Goal: Task Accomplishment & Management: Complete application form

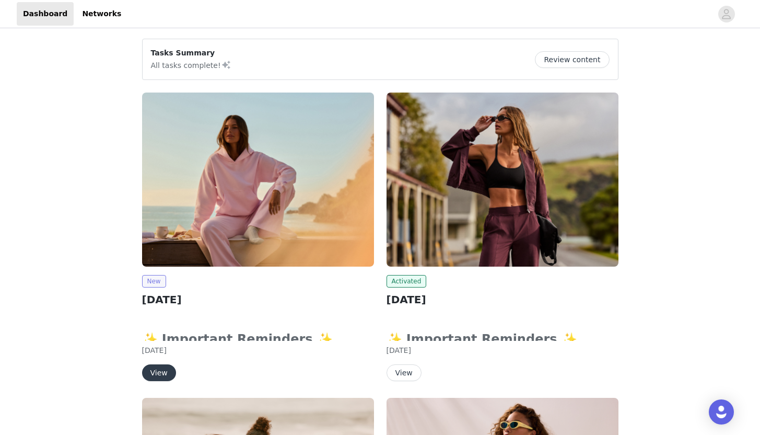
click at [159, 282] on span "New" at bounding box center [154, 281] width 24 height 13
click at [248, 194] on img at bounding box center [258, 179] width 232 height 174
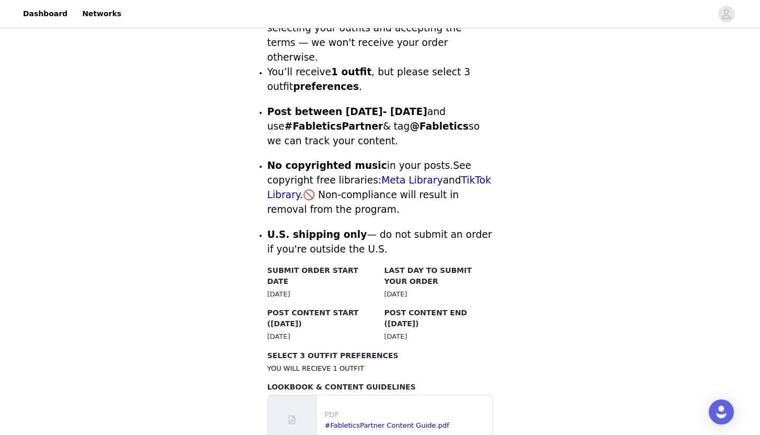
scroll to position [532, 0]
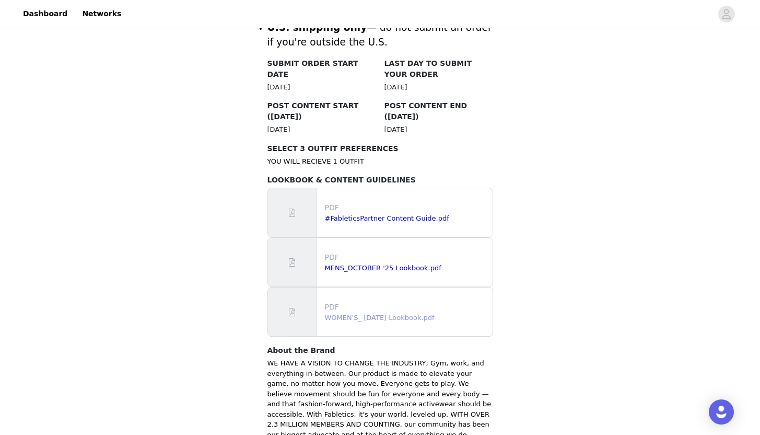
click at [435, 313] on link "WOMEN'S_ [DATE] Lookbook.pdf" at bounding box center [380, 317] width 110 height 8
click at [377, 214] on link "#FableticsPartner Content Guide.pdf" at bounding box center [387, 218] width 124 height 8
click at [418, 313] on link "WOMEN'S_ [DATE] Lookbook.pdf" at bounding box center [380, 317] width 110 height 8
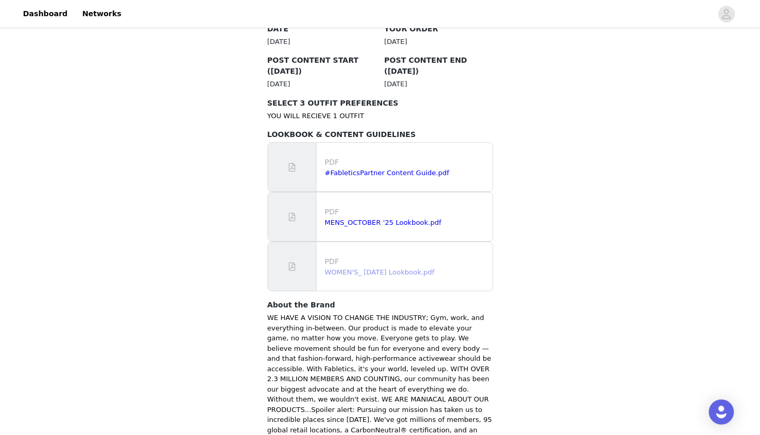
scroll to position [644, 0]
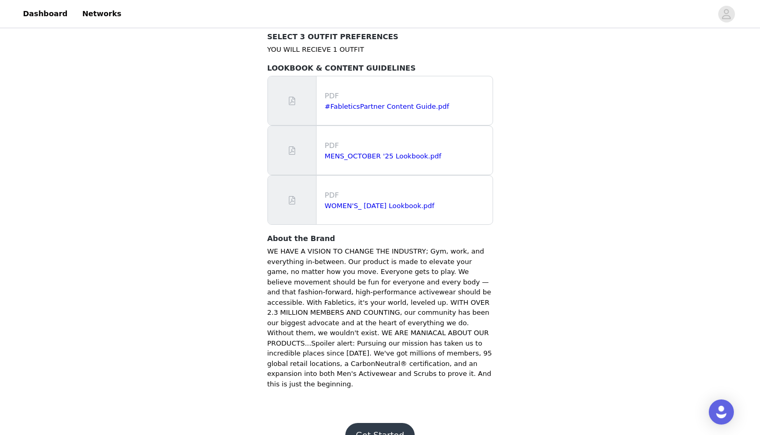
click at [386, 423] on button "Get Started" at bounding box center [379, 435] width 69 height 25
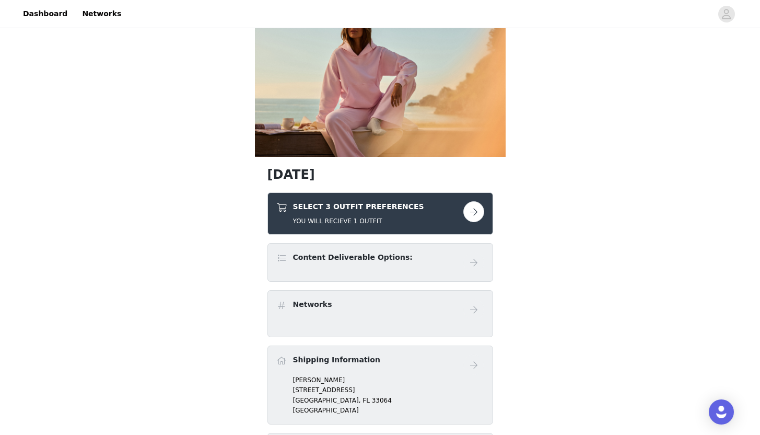
scroll to position [46, 0]
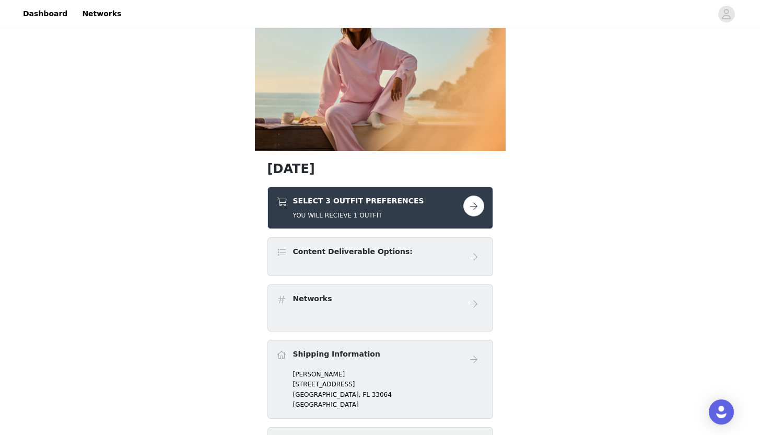
click at [469, 208] on button "button" at bounding box center [473, 205] width 21 height 21
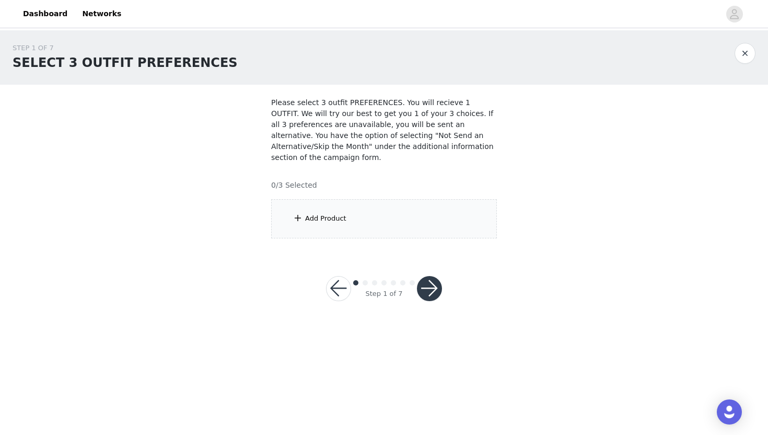
click at [308, 218] on div "Add Product" at bounding box center [325, 218] width 41 height 10
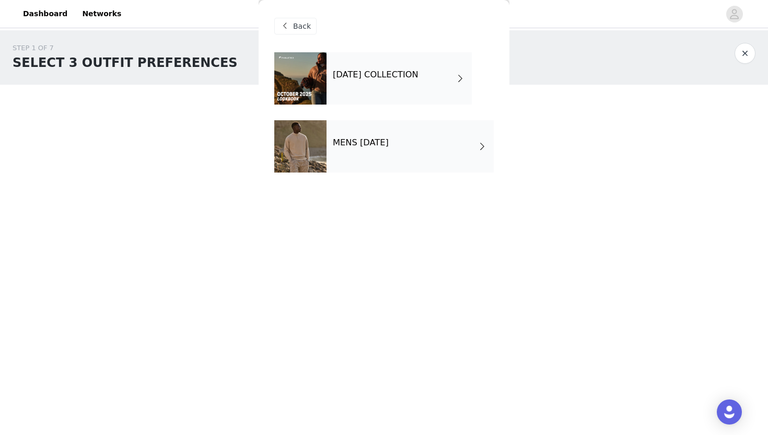
click at [415, 78] on h4 "[DATE] COLLECTION" at bounding box center [376, 74] width 86 height 9
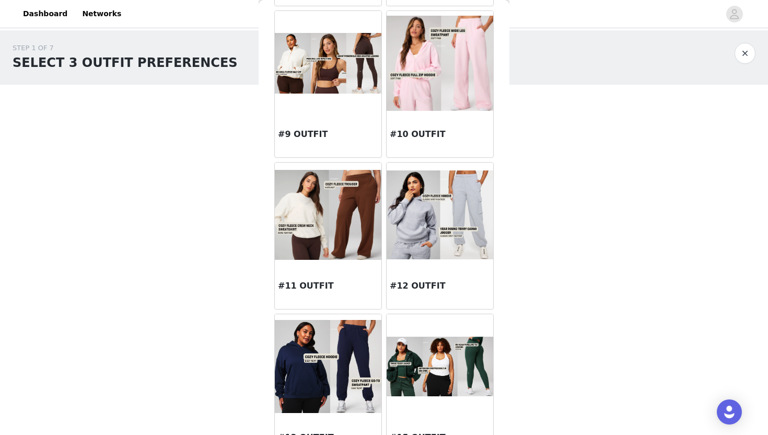
scroll to position [658, 0]
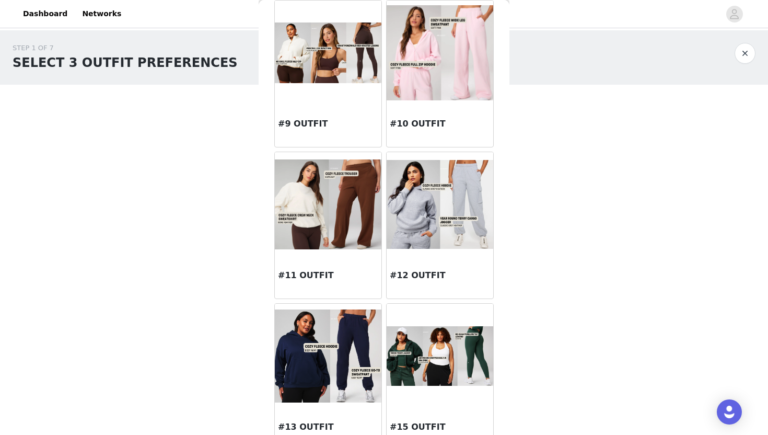
click at [450, 52] on img at bounding box center [440, 52] width 107 height 95
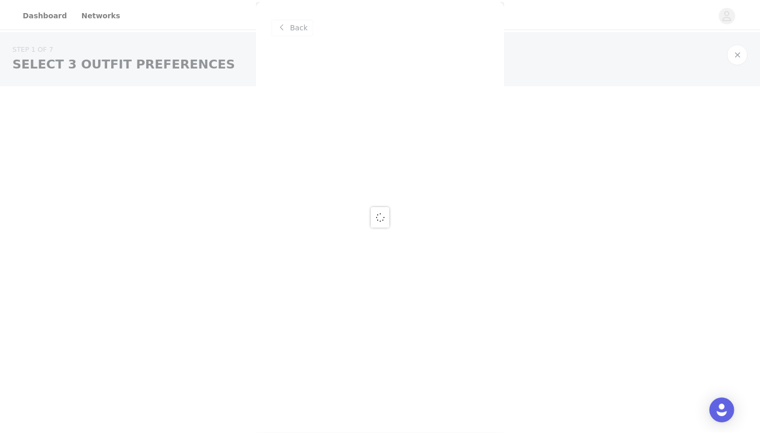
scroll to position [0, 0]
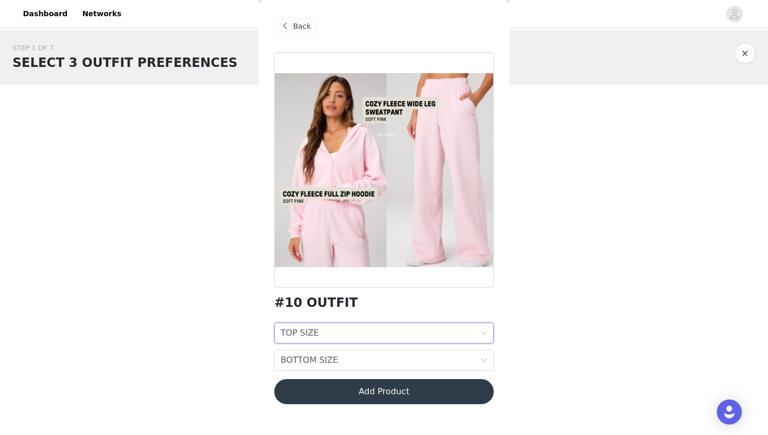
click at [481, 332] on icon "icon: down" at bounding box center [484, 333] width 6 height 6
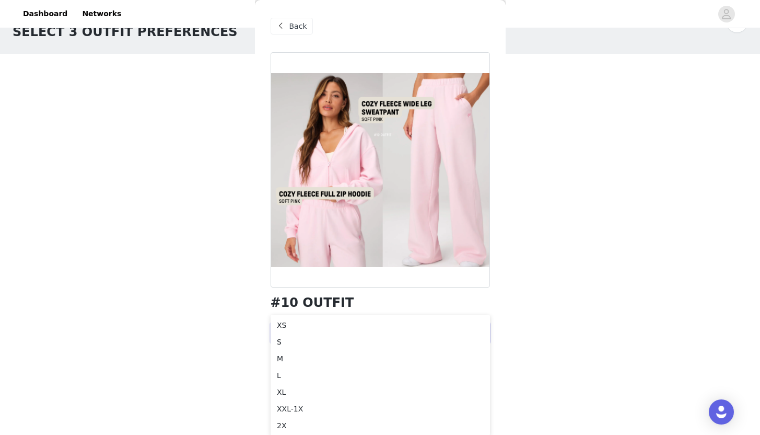
scroll to position [32, 0]
click at [290, 342] on div "S" at bounding box center [380, 340] width 207 height 11
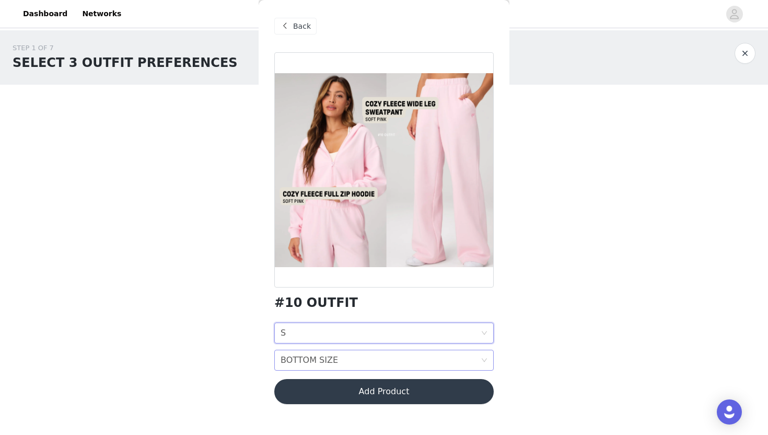
click at [486, 361] on icon "icon: down" at bounding box center [484, 360] width 6 height 6
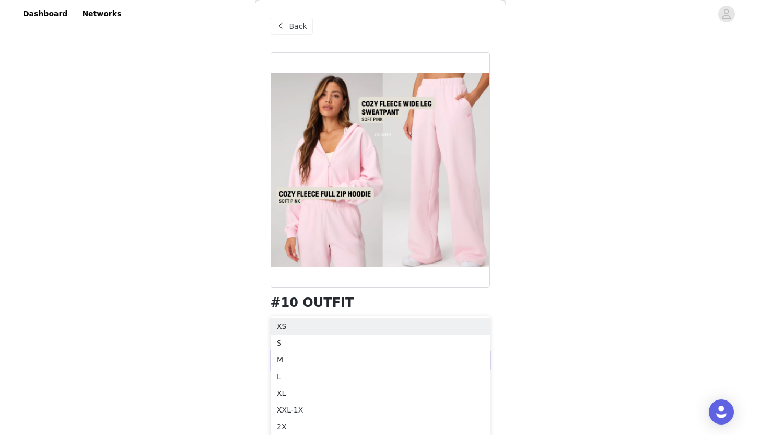
scroll to position [59, 0]
click at [303, 322] on div "XS" at bounding box center [380, 323] width 207 height 11
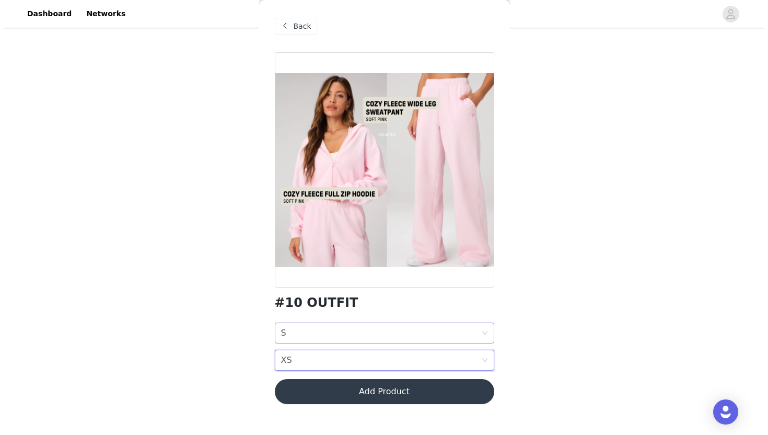
scroll to position [0, 0]
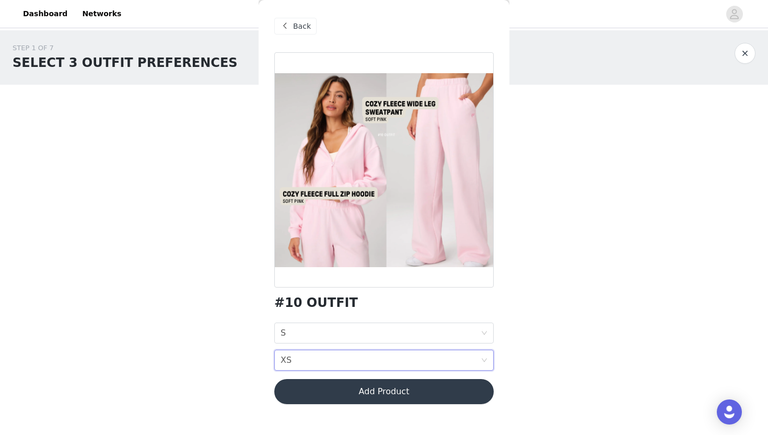
click at [441, 391] on button "Add Product" at bounding box center [383, 391] width 219 height 25
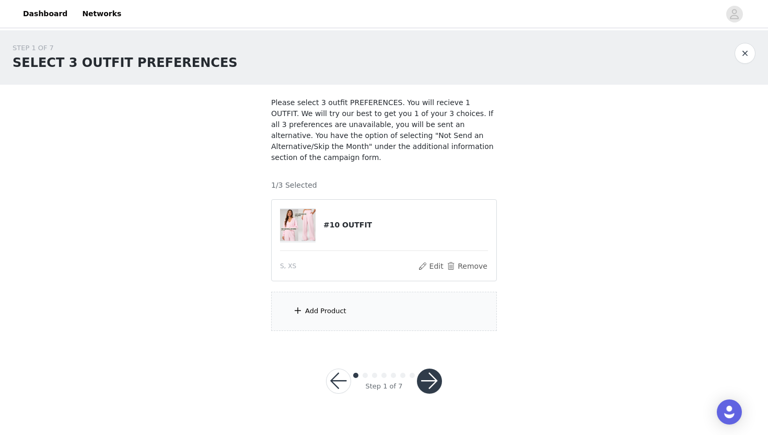
click at [299, 310] on span at bounding box center [298, 310] width 10 height 13
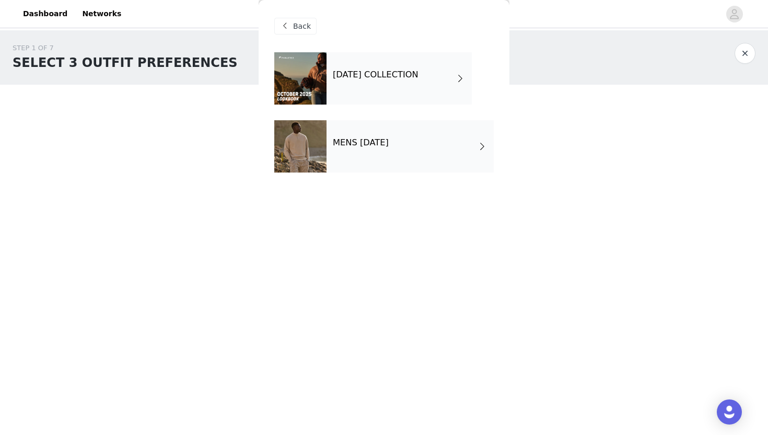
click at [387, 77] on h4 "[DATE] COLLECTION" at bounding box center [376, 74] width 86 height 9
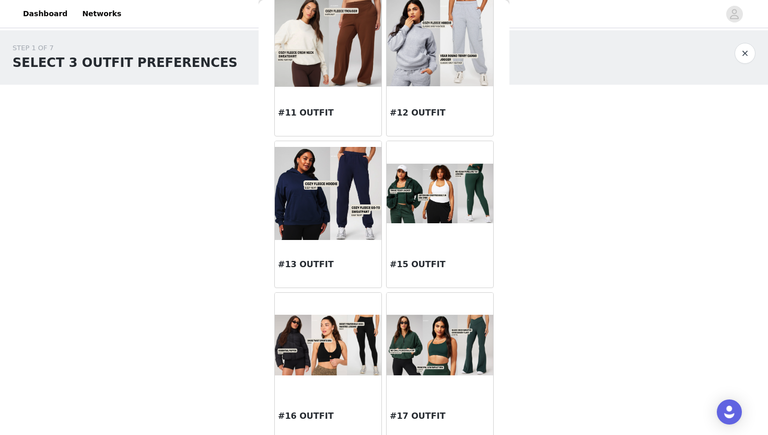
scroll to position [821, 0]
click at [451, 338] on img at bounding box center [440, 344] width 107 height 60
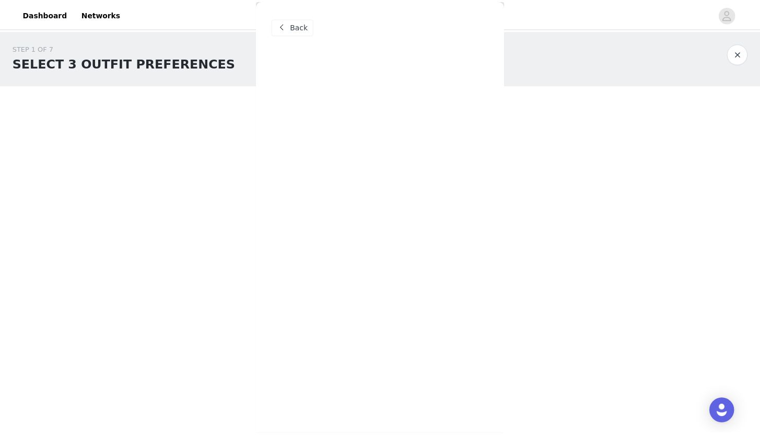
scroll to position [0, 0]
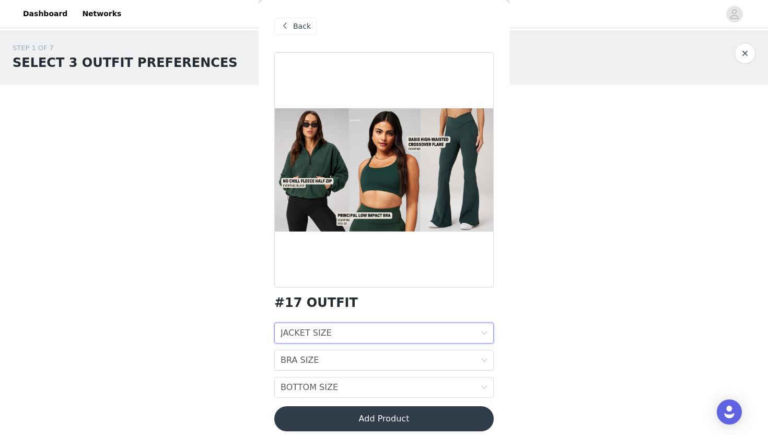
click at [482, 333] on icon "icon: down" at bounding box center [484, 333] width 5 height 4
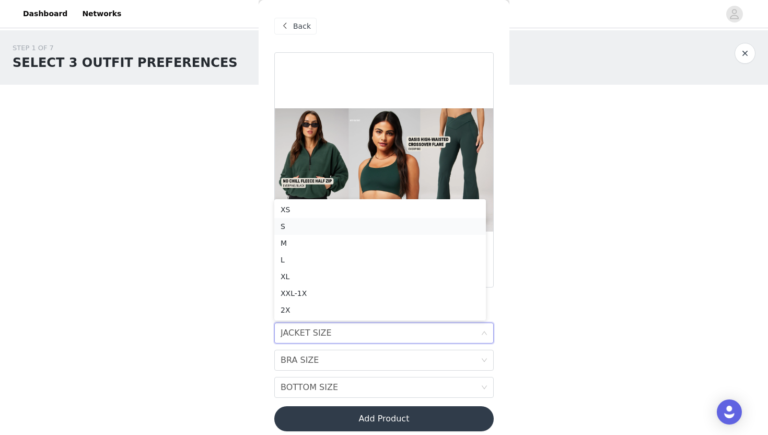
click at [294, 224] on div "S" at bounding box center [380, 225] width 199 height 11
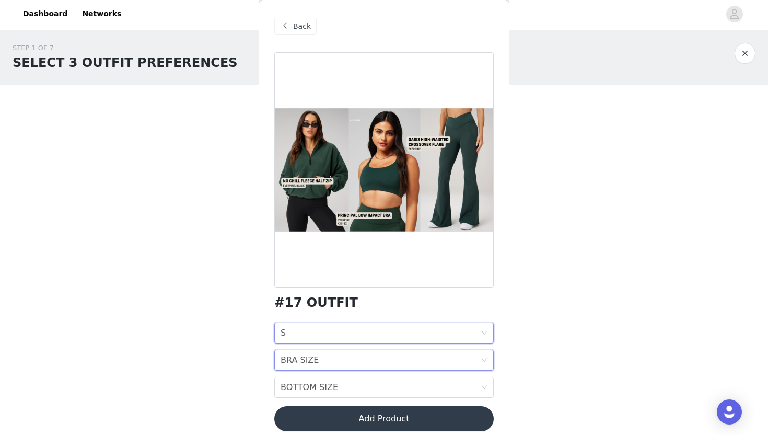
click at [481, 358] on icon "icon: down" at bounding box center [484, 360] width 6 height 6
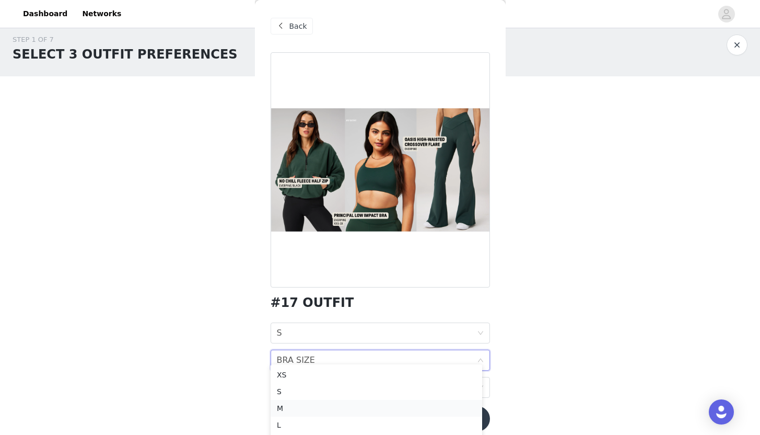
scroll to position [56, 0]
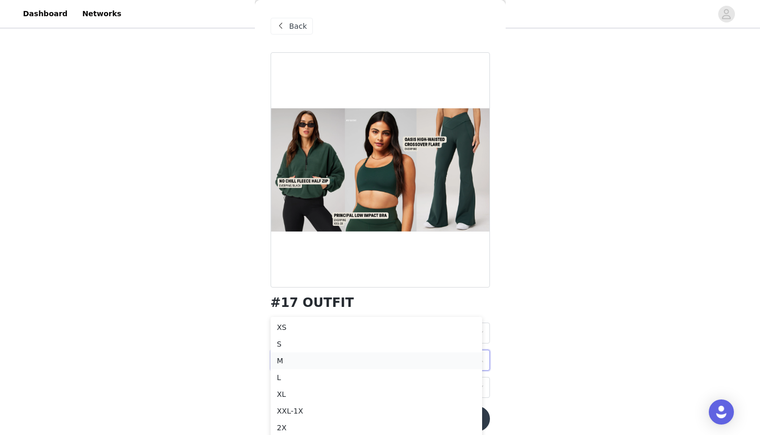
click at [300, 360] on div "M" at bounding box center [376, 360] width 199 height 11
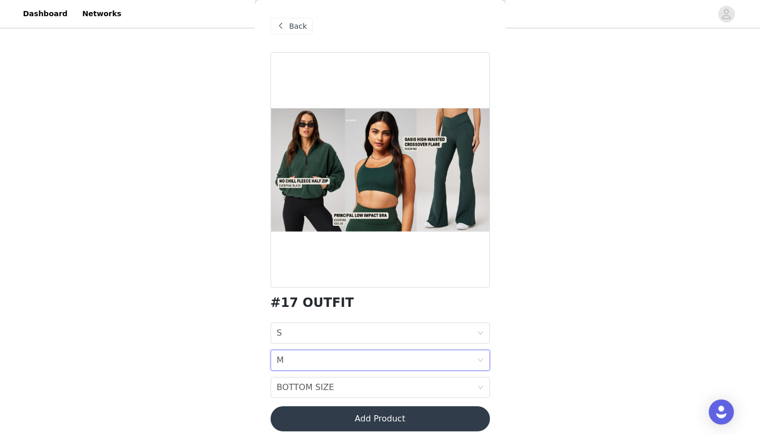
scroll to position [0, 0]
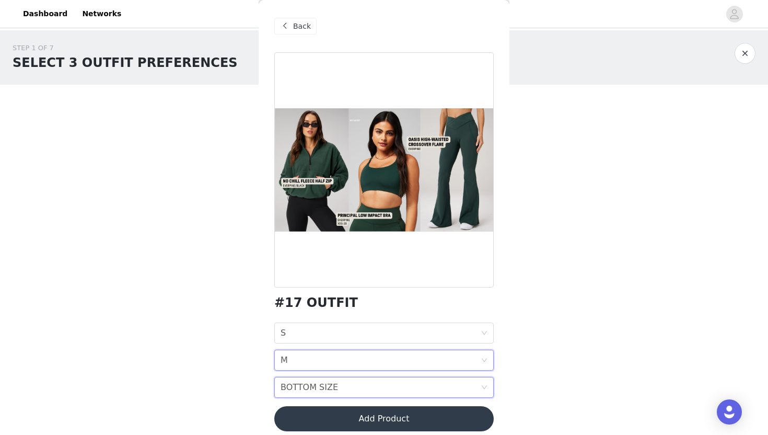
click at [481, 387] on icon "icon: down" at bounding box center [484, 387] width 6 height 6
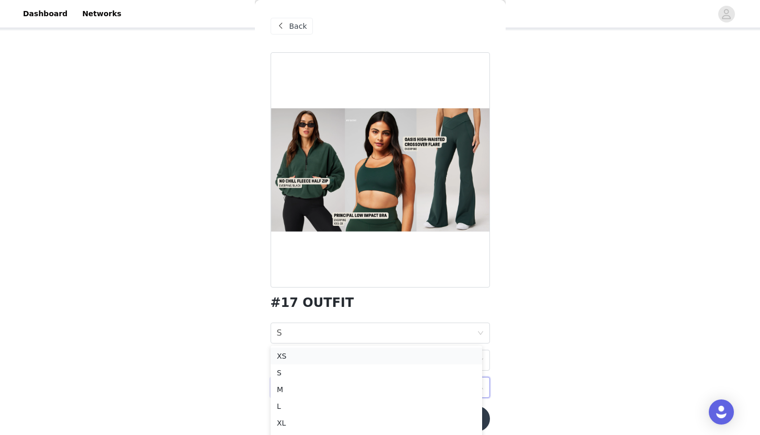
scroll to position [63, 0]
click at [294, 366] on div "S" at bounding box center [376, 363] width 199 height 11
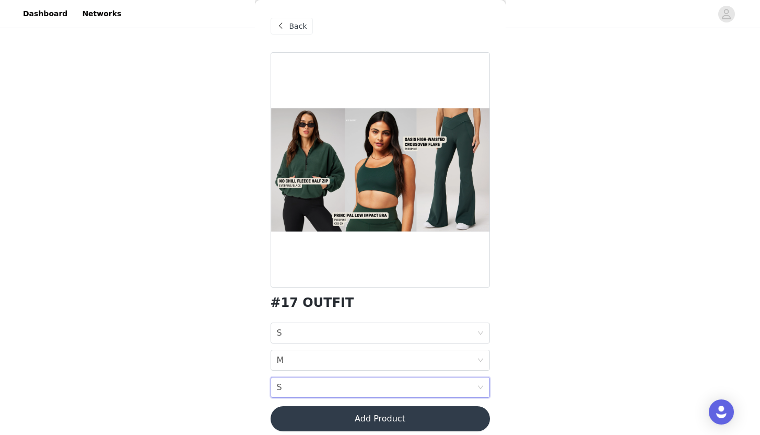
scroll to position [0, 0]
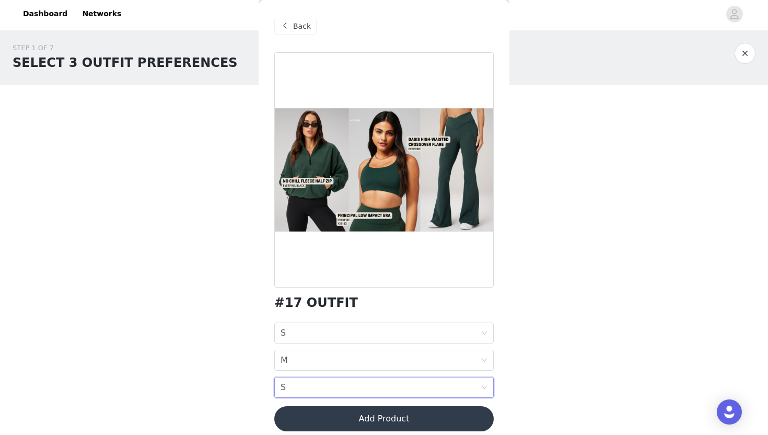
click at [420, 418] on button "Add Product" at bounding box center [383, 418] width 219 height 25
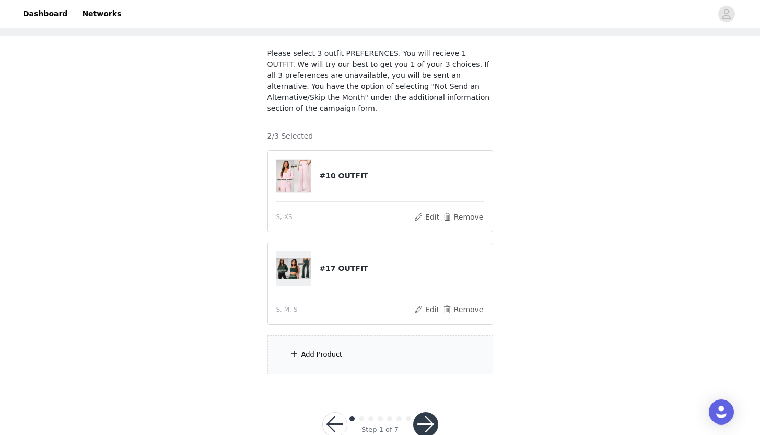
scroll to position [59, 0]
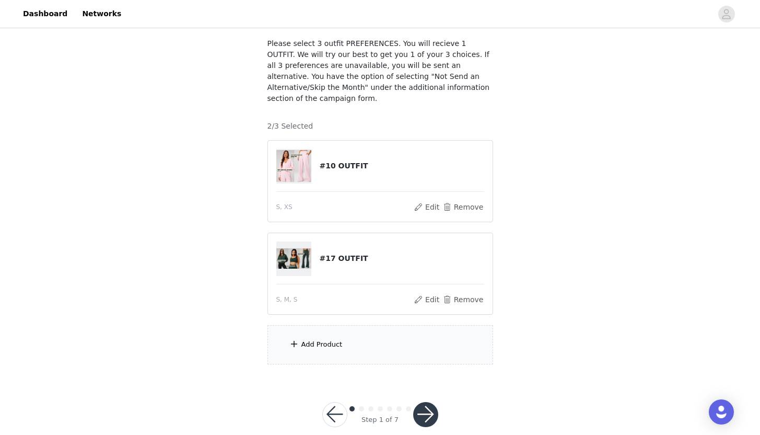
click at [327, 349] on div "Add Product" at bounding box center [380, 344] width 226 height 39
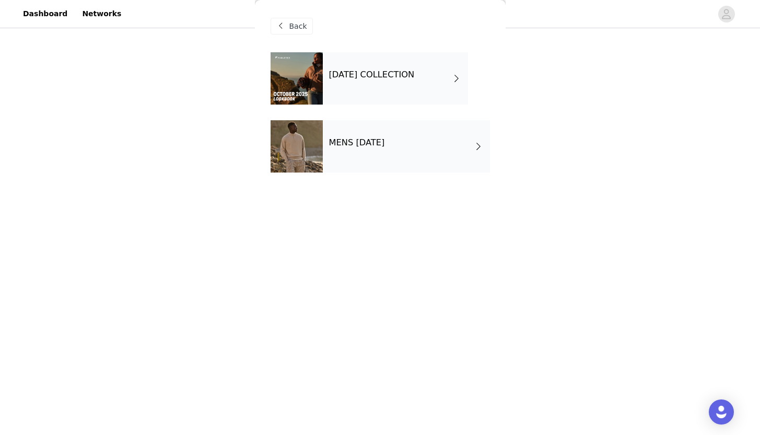
click at [415, 74] on h4 "[DATE] COLLECTION" at bounding box center [372, 74] width 86 height 9
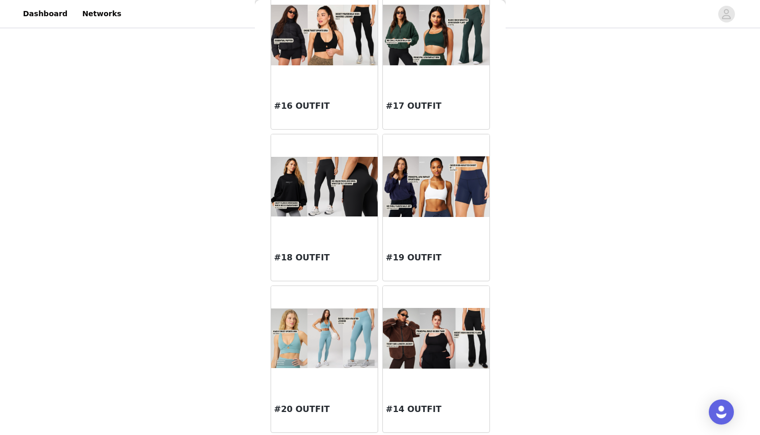
scroll to position [76, 0]
click at [348, 187] on img at bounding box center [324, 187] width 107 height 60
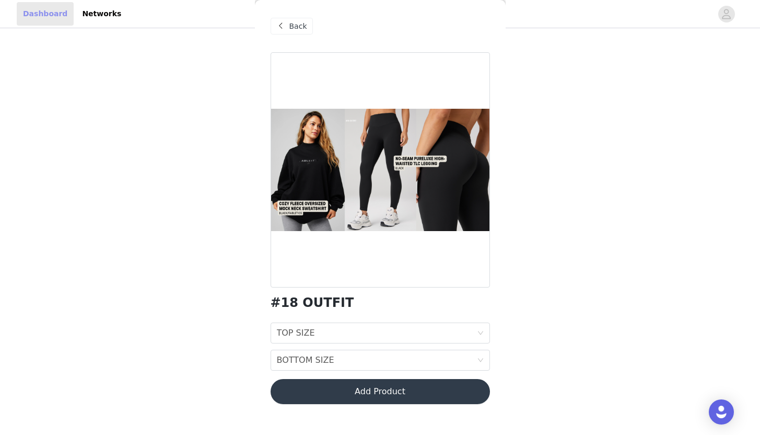
scroll to position [46, 0]
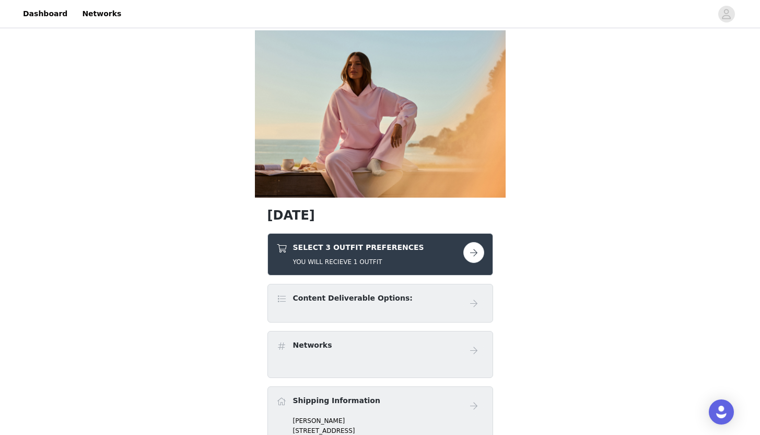
click at [474, 251] on button "button" at bounding box center [473, 252] width 21 height 21
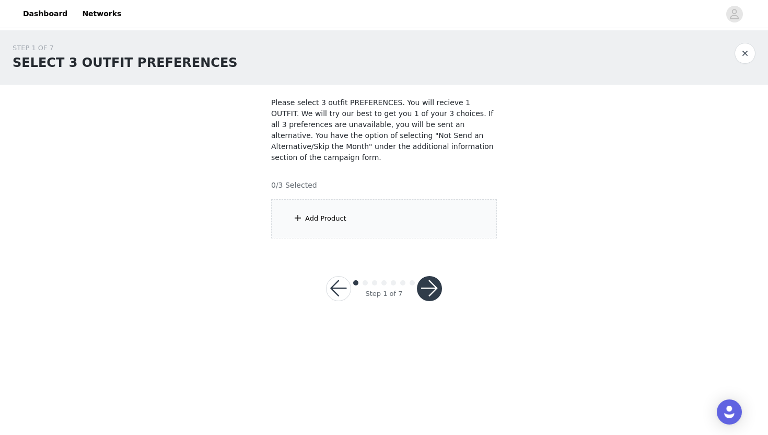
click at [308, 223] on div "Add Product" at bounding box center [325, 218] width 41 height 10
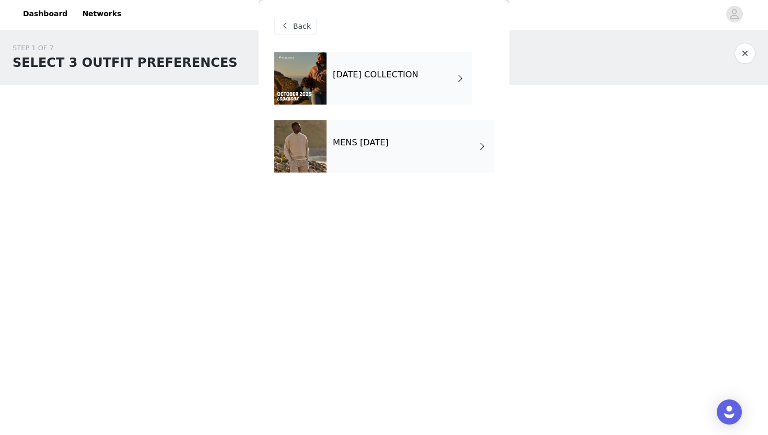
click at [456, 73] on span at bounding box center [460, 78] width 10 height 13
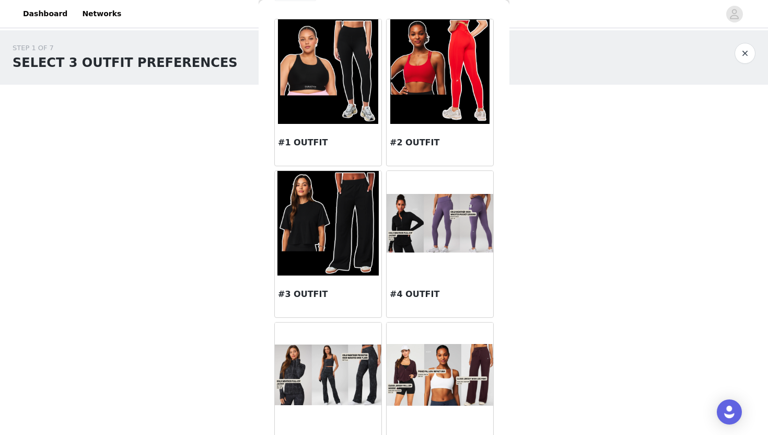
scroll to position [405, 0]
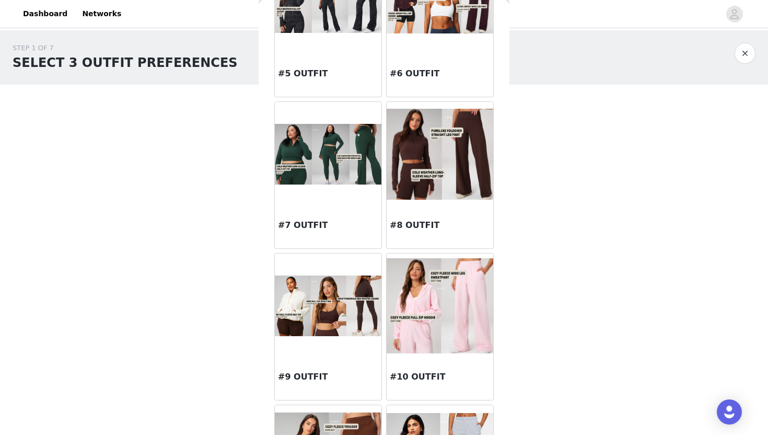
click at [458, 338] on img at bounding box center [440, 305] width 107 height 95
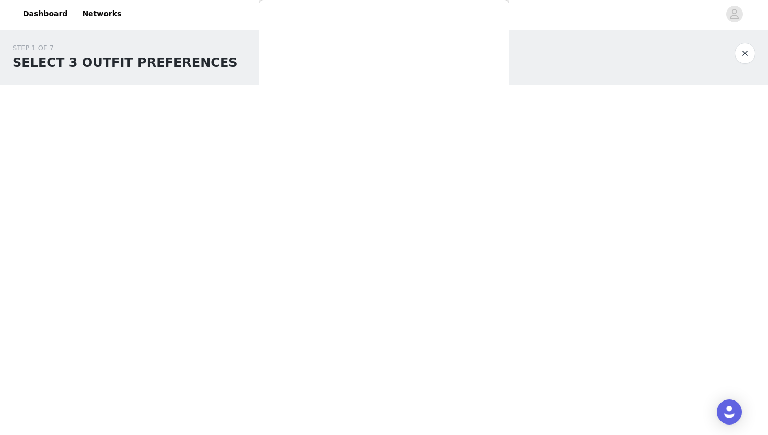
scroll to position [0, 0]
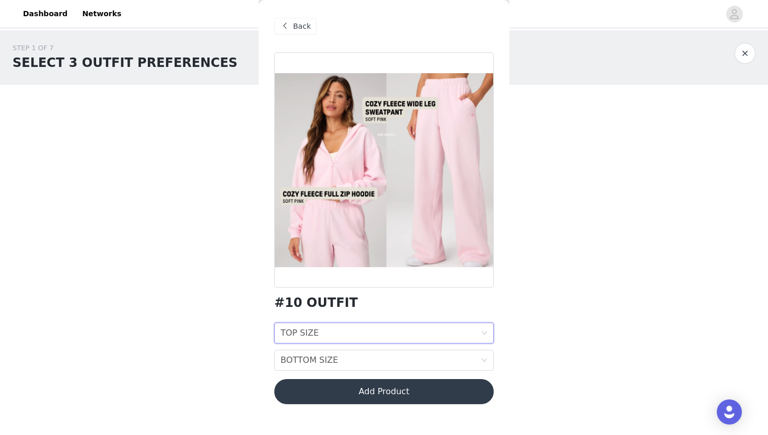
click at [483, 331] on icon "icon: down" at bounding box center [484, 333] width 6 height 6
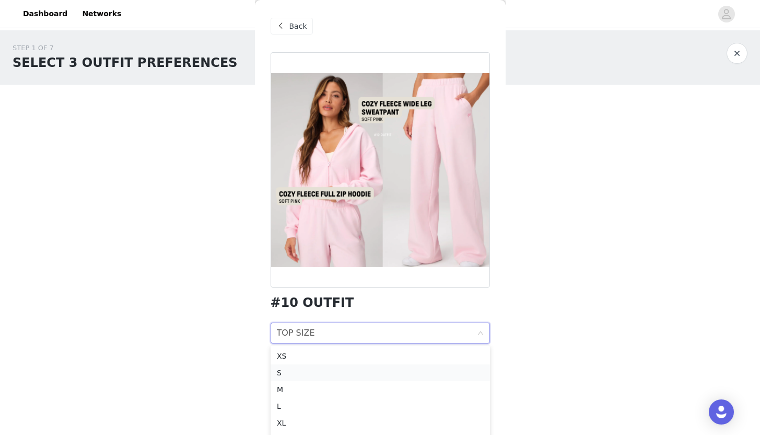
click at [293, 374] on div "S" at bounding box center [380, 372] width 207 height 11
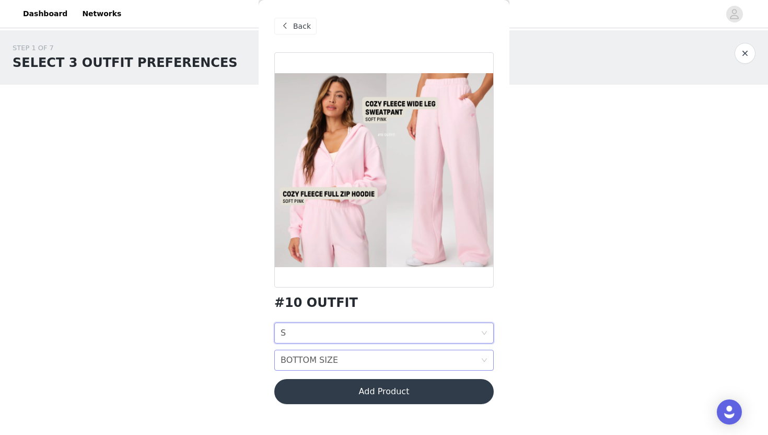
click at [485, 365] on div "BOTTOM SIZE BOTTOM SIZE" at bounding box center [383, 359] width 219 height 21
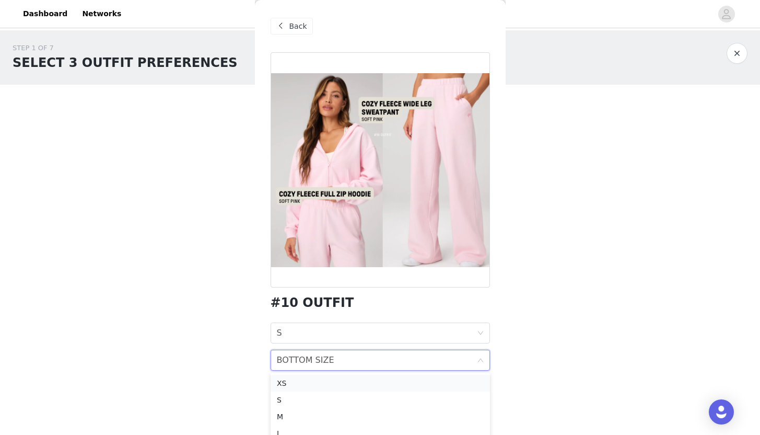
click at [303, 386] on div "XS" at bounding box center [380, 382] width 207 height 11
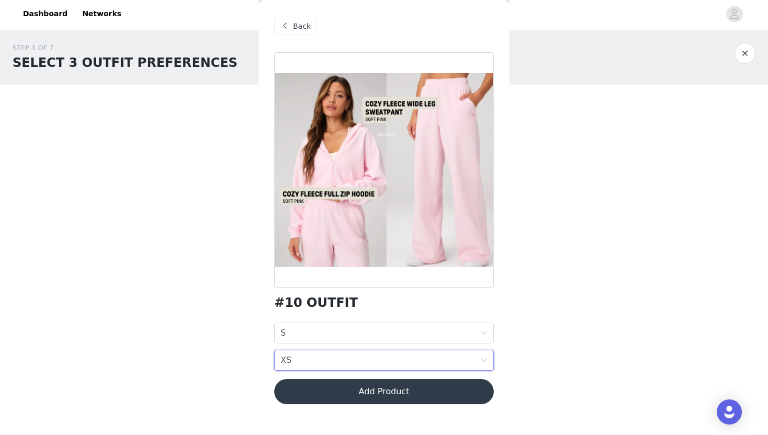
click at [444, 398] on button "Add Product" at bounding box center [383, 391] width 219 height 25
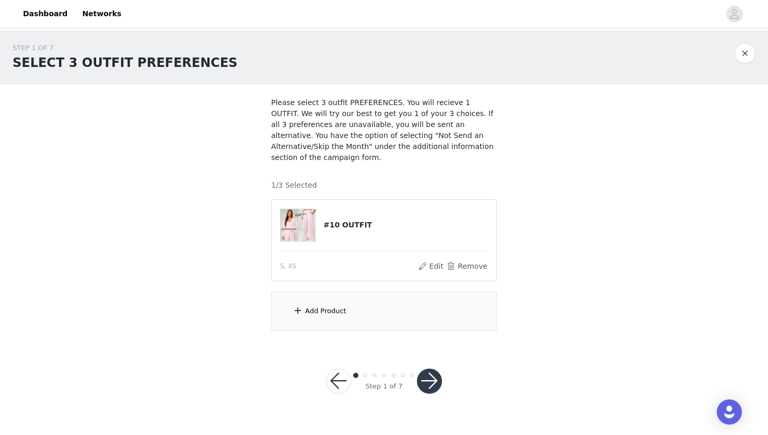
click at [310, 311] on div "Add Product" at bounding box center [325, 311] width 41 height 10
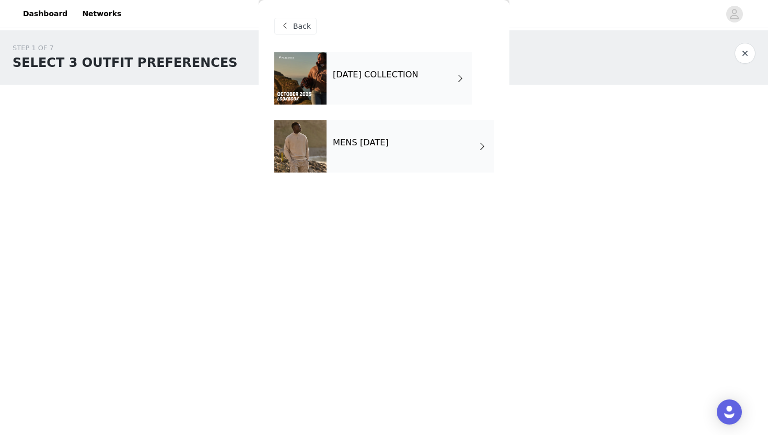
click at [440, 84] on div "[DATE] COLLECTION" at bounding box center [399, 78] width 145 height 52
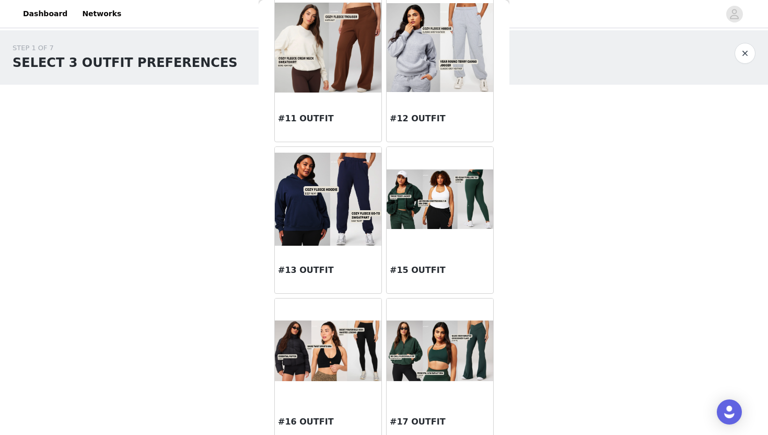
scroll to position [817, 0]
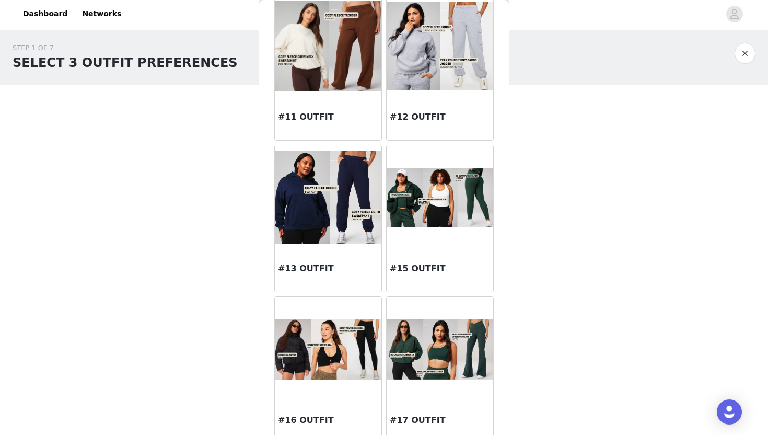
click at [430, 357] on img at bounding box center [440, 349] width 107 height 60
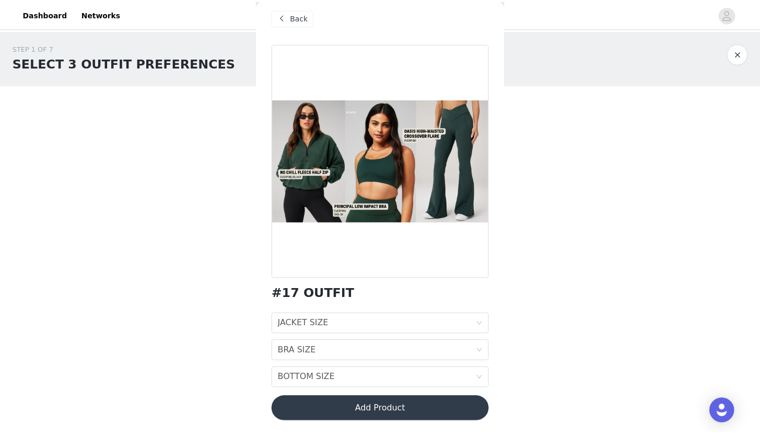
scroll to position [9, 0]
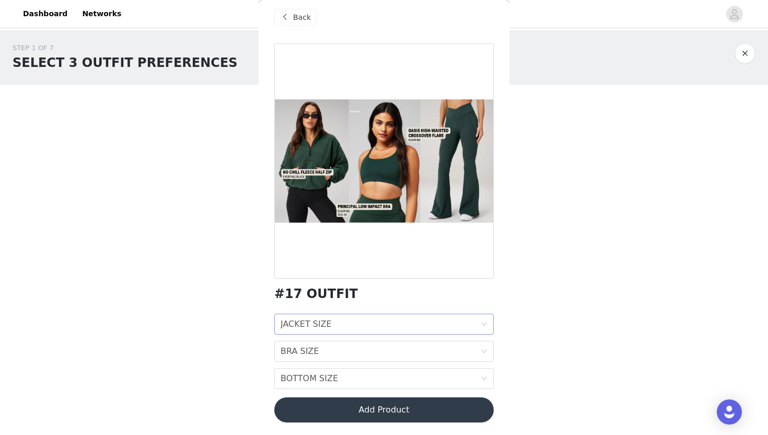
click at [481, 327] on icon "icon: down" at bounding box center [484, 324] width 6 height 7
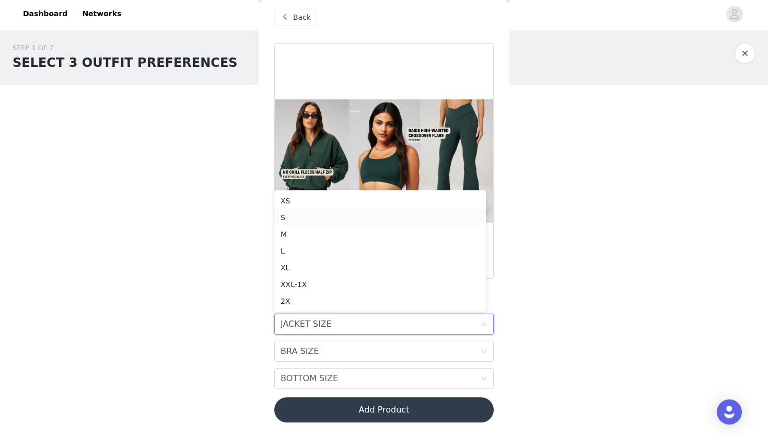
click at [285, 219] on div "S" at bounding box center [380, 217] width 199 height 11
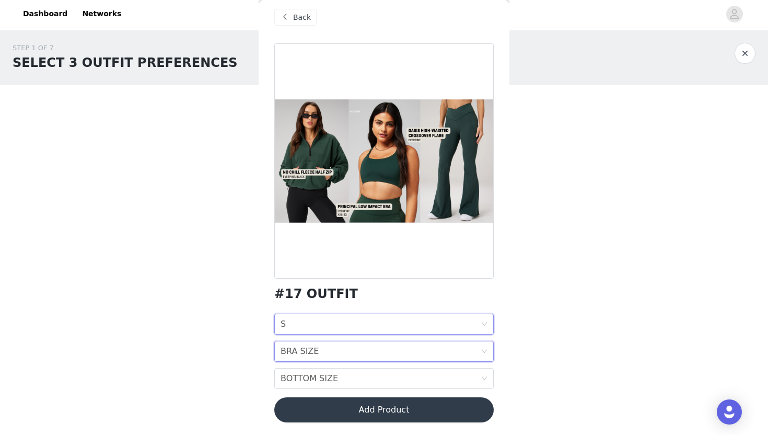
click at [480, 355] on div "BRA SIZE BRA SIZE" at bounding box center [383, 351] width 219 height 21
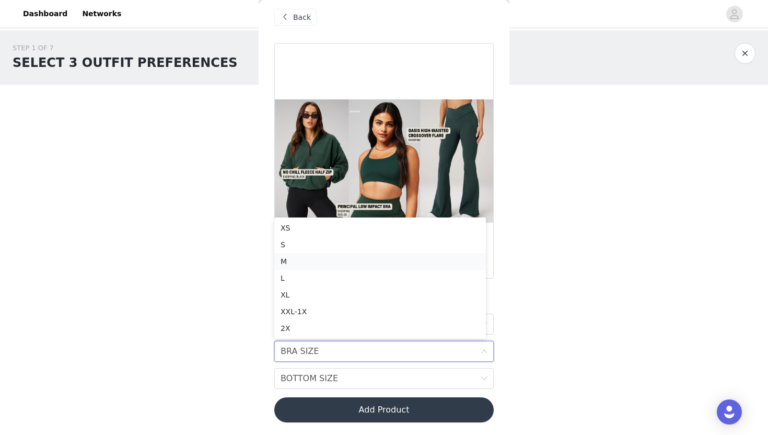
click at [283, 264] on div "M" at bounding box center [380, 260] width 199 height 11
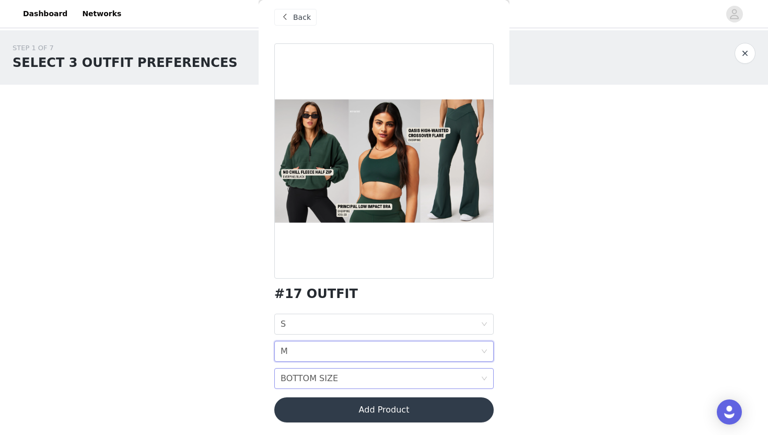
click at [480, 380] on div "BOTTOM SIZE BOTTOM SIZE" at bounding box center [383, 378] width 219 height 21
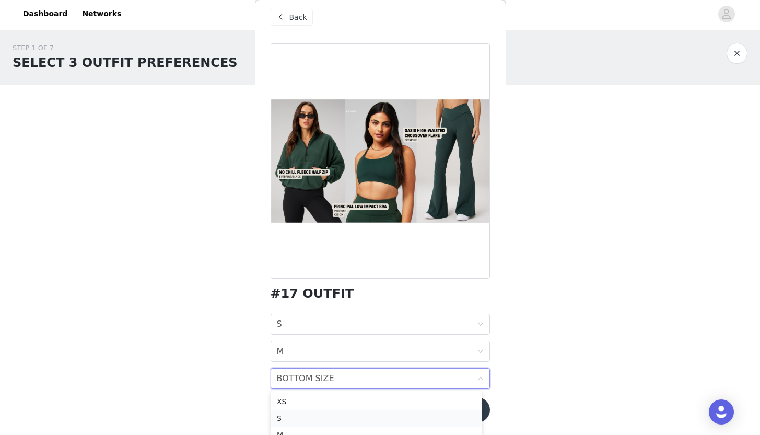
scroll to position [77, 0]
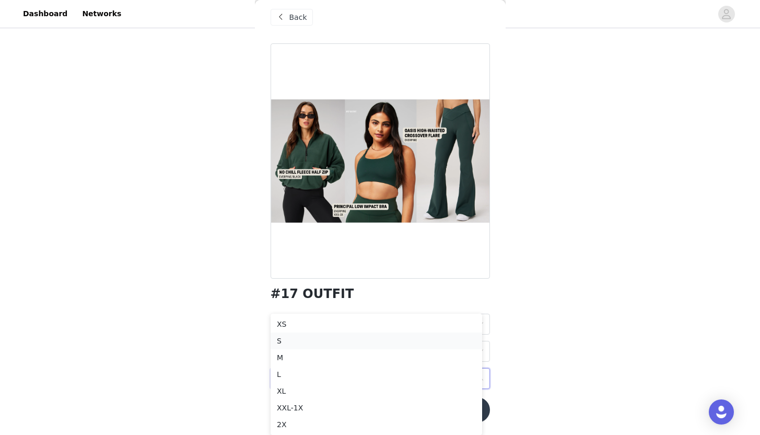
click at [301, 342] on div "S" at bounding box center [376, 340] width 199 height 11
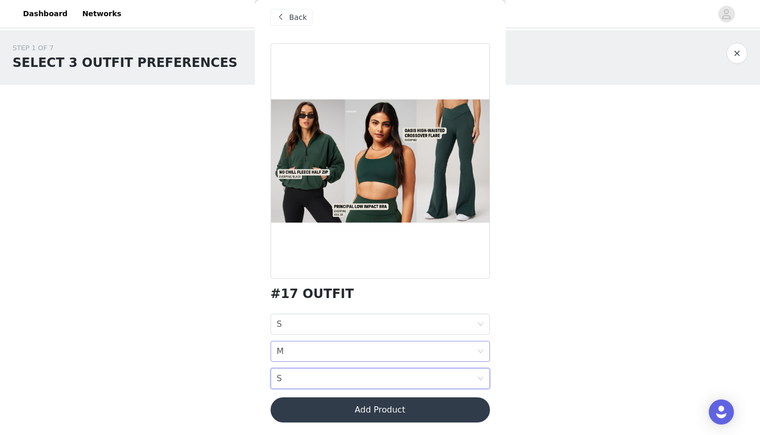
scroll to position [0, 0]
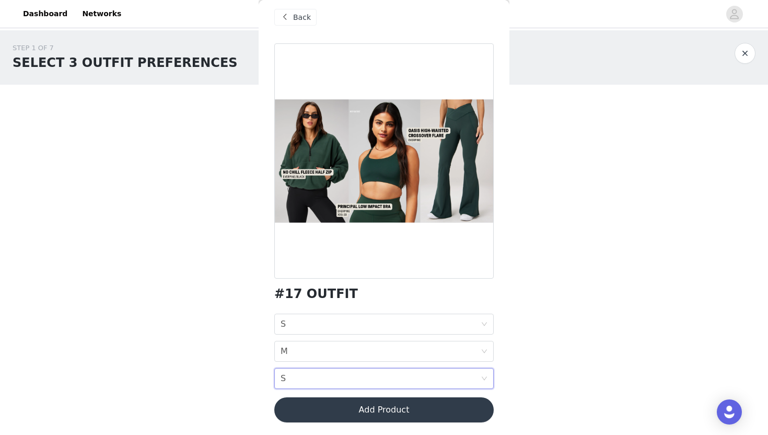
click at [440, 415] on button "Add Product" at bounding box center [383, 409] width 219 height 25
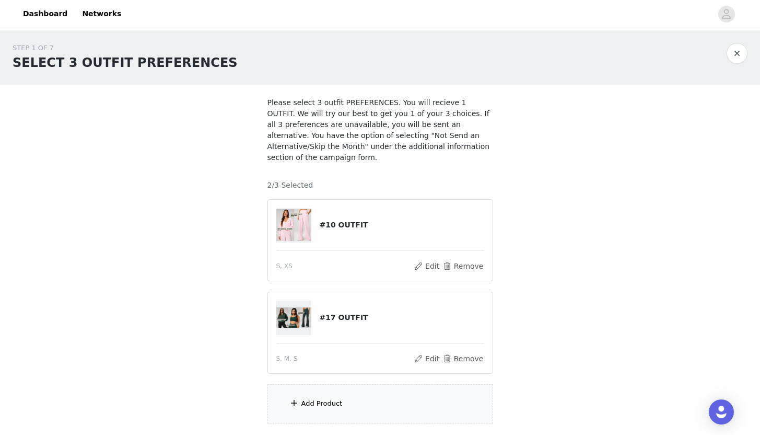
click at [299, 403] on div "Add Product" at bounding box center [380, 403] width 226 height 39
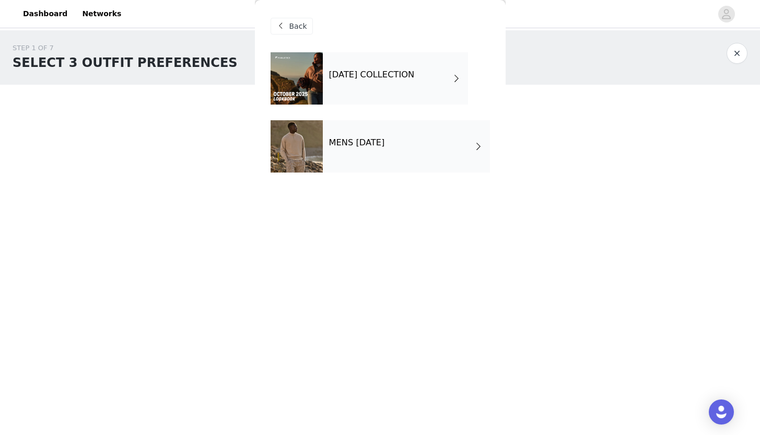
click at [450, 79] on div "[DATE] COLLECTION" at bounding box center [395, 78] width 145 height 52
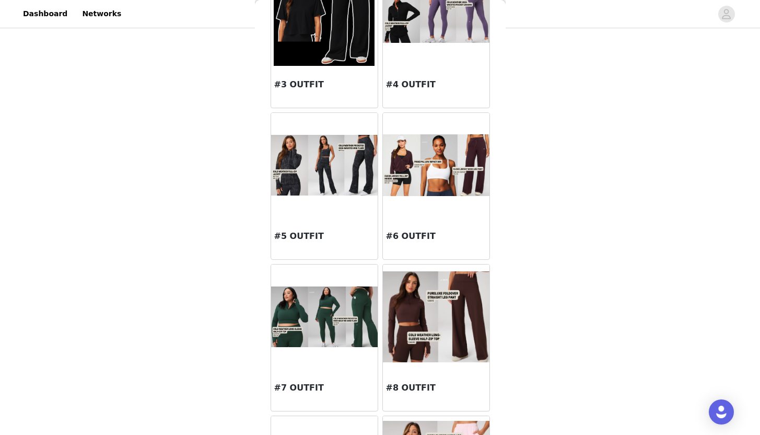
scroll to position [264, 0]
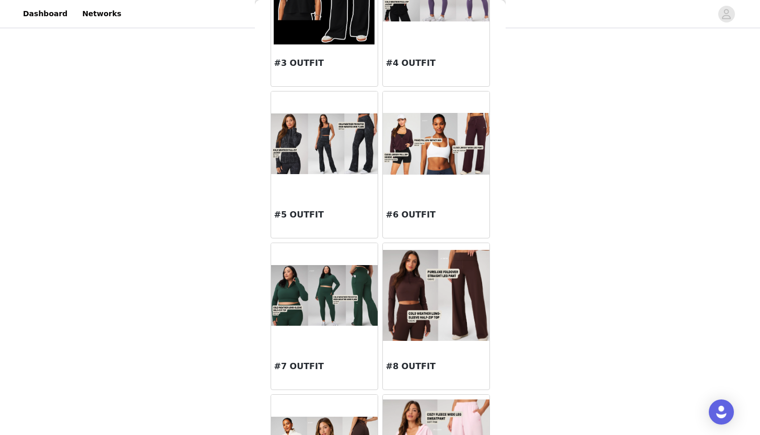
click at [427, 299] on img at bounding box center [436, 295] width 107 height 91
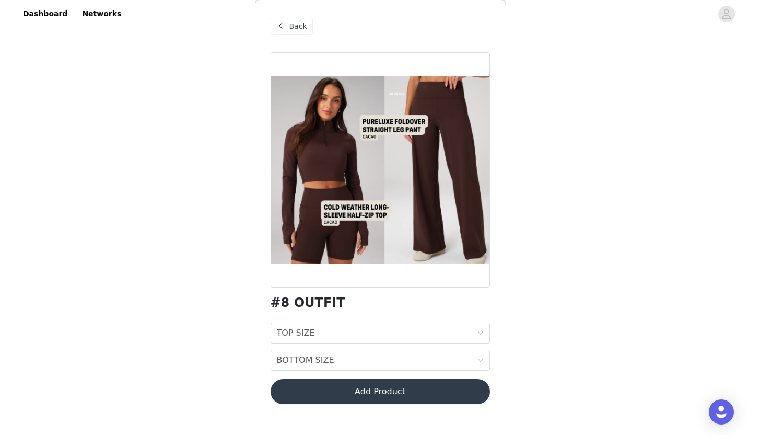
scroll to position [76, 0]
click at [294, 27] on span "Back" at bounding box center [298, 26] width 18 height 11
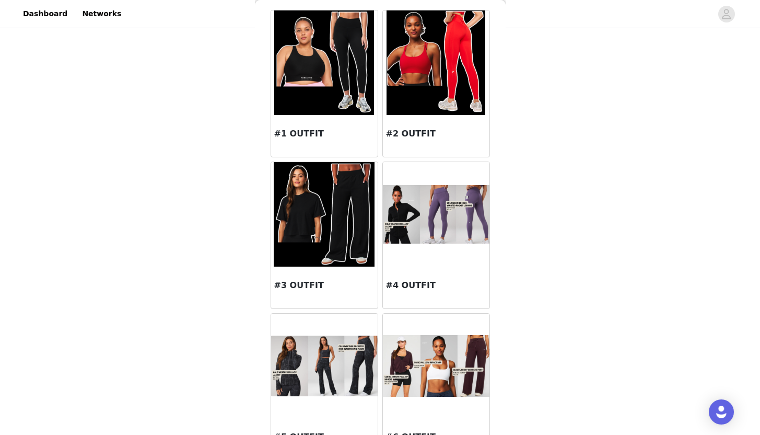
scroll to position [87, 0]
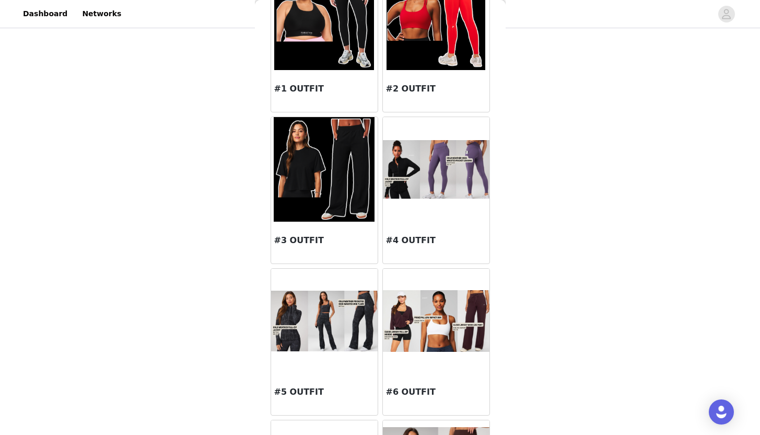
click at [460, 181] on img at bounding box center [436, 169] width 107 height 59
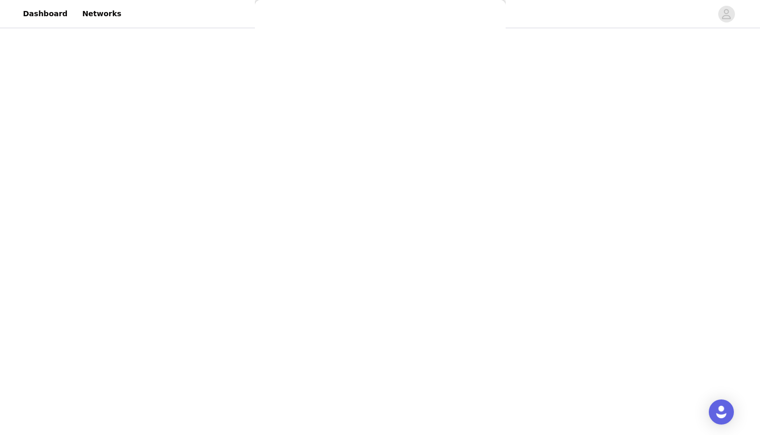
scroll to position [0, 0]
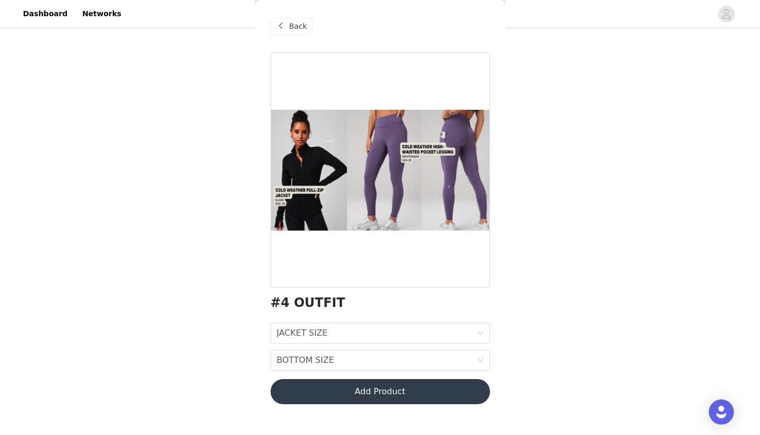
click at [295, 22] on span "Back" at bounding box center [298, 26] width 18 height 11
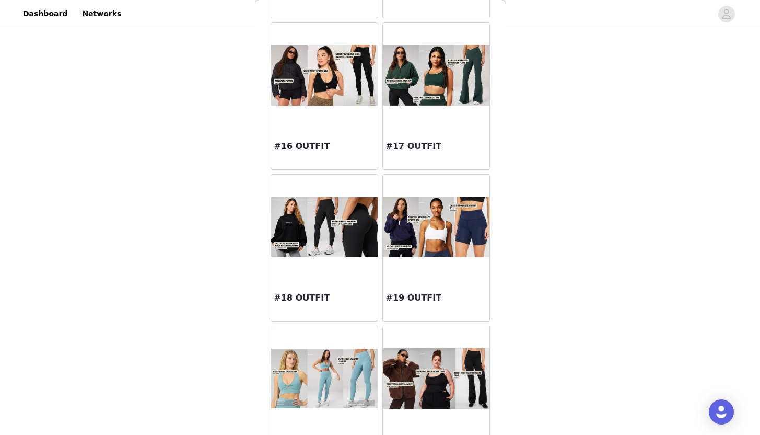
scroll to position [1130, 0]
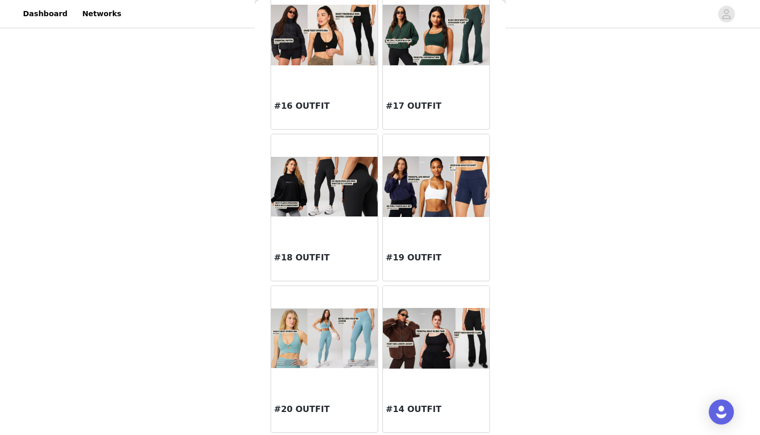
click at [338, 351] on img at bounding box center [324, 338] width 107 height 60
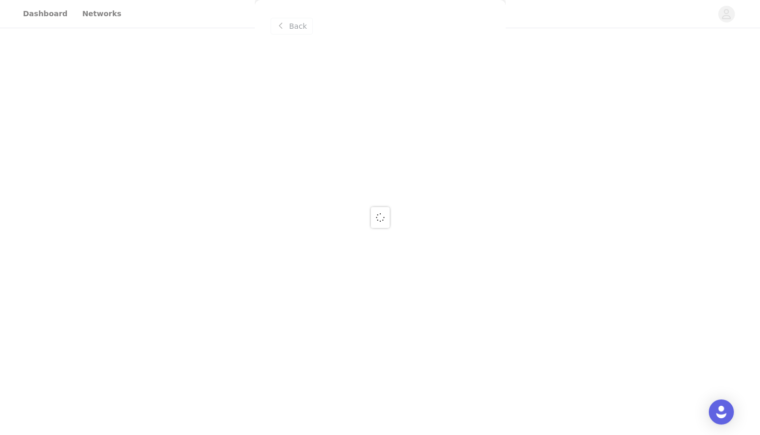
scroll to position [0, 0]
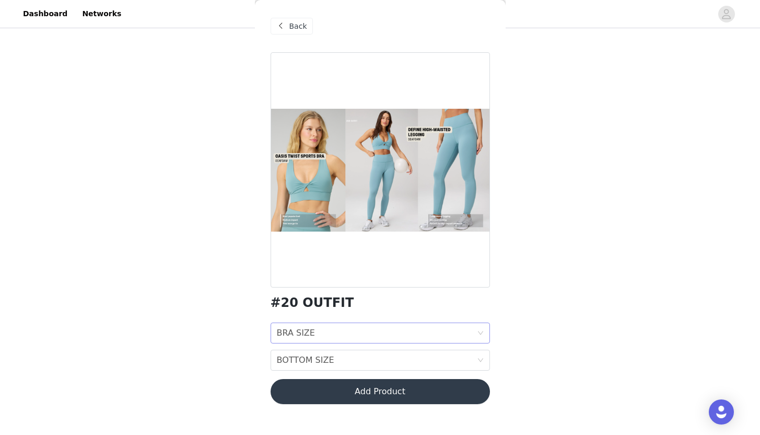
click at [480, 331] on icon "icon: down" at bounding box center [480, 333] width 6 height 6
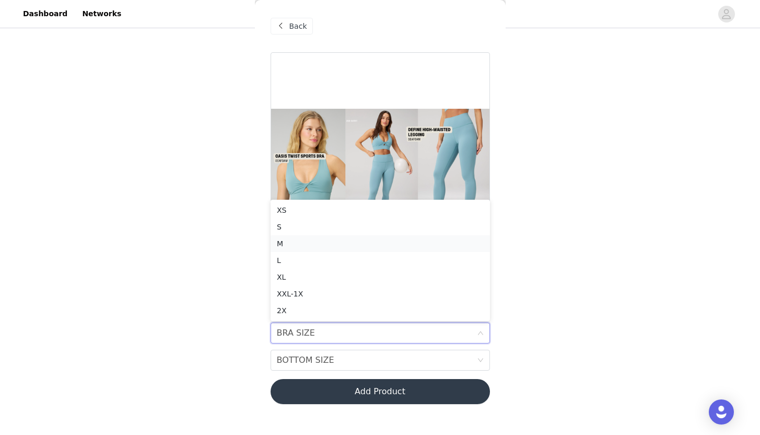
click at [290, 245] on div "M" at bounding box center [380, 243] width 207 height 11
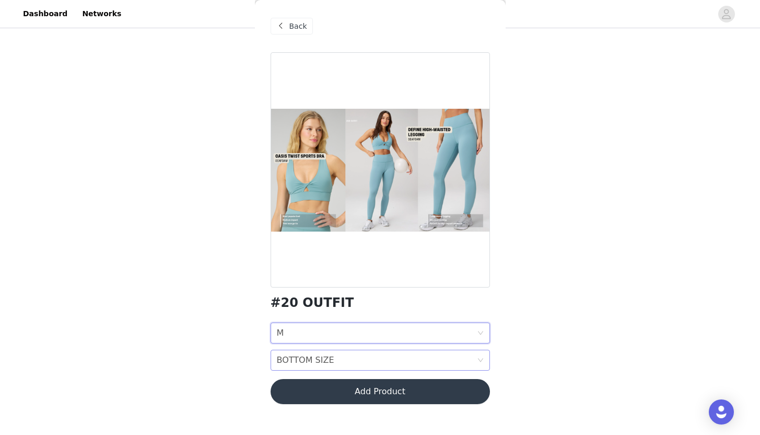
click at [480, 363] on icon "icon: down" at bounding box center [480, 360] width 6 height 6
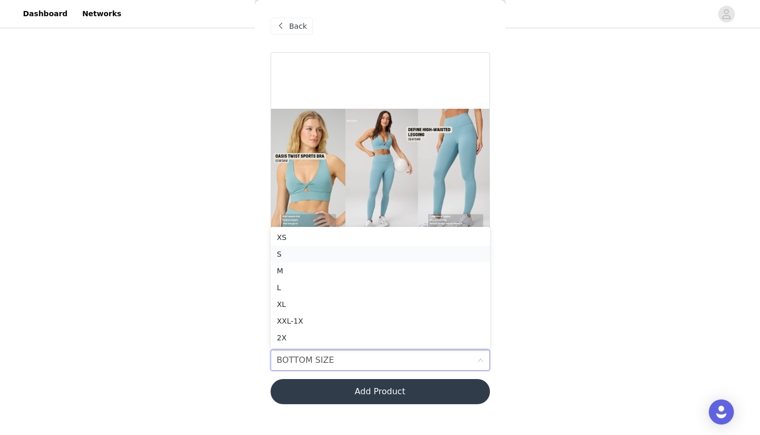
click at [290, 251] on div "S" at bounding box center [380, 253] width 207 height 11
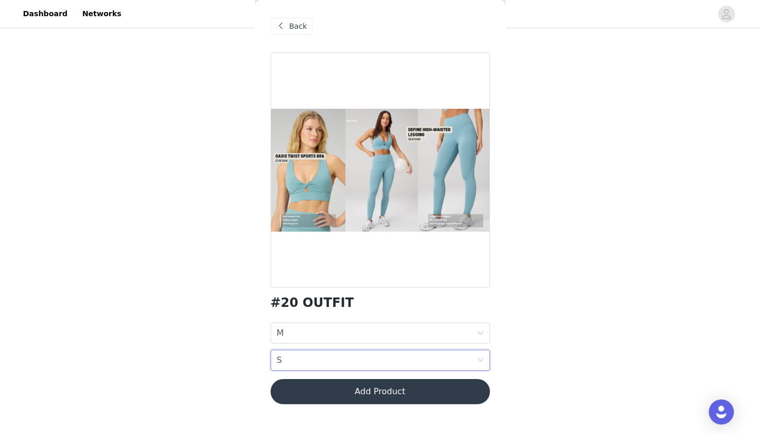
click at [420, 392] on button "Add Product" at bounding box center [380, 391] width 219 height 25
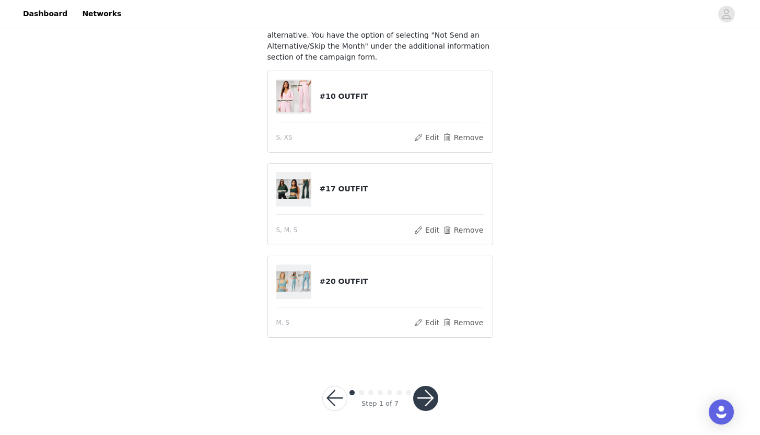
scroll to position [101, 0]
click at [424, 398] on button "button" at bounding box center [425, 397] width 25 height 25
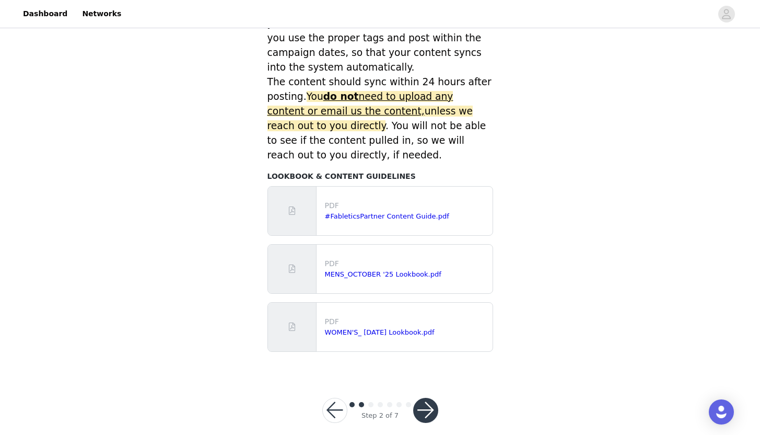
scroll to position [454, 0]
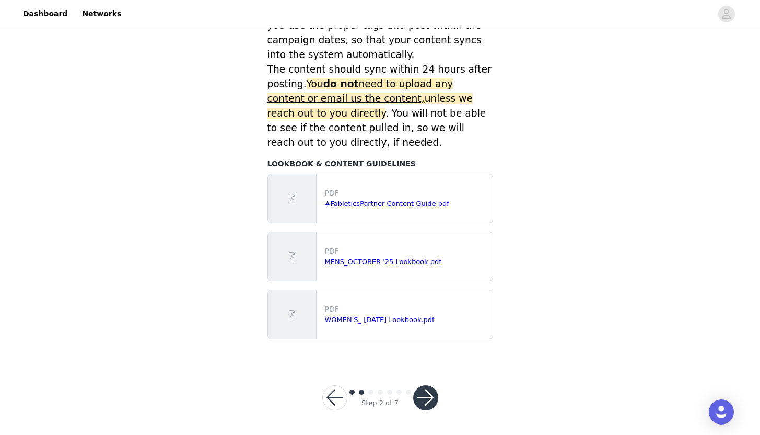
click at [433, 400] on button "button" at bounding box center [425, 397] width 25 height 25
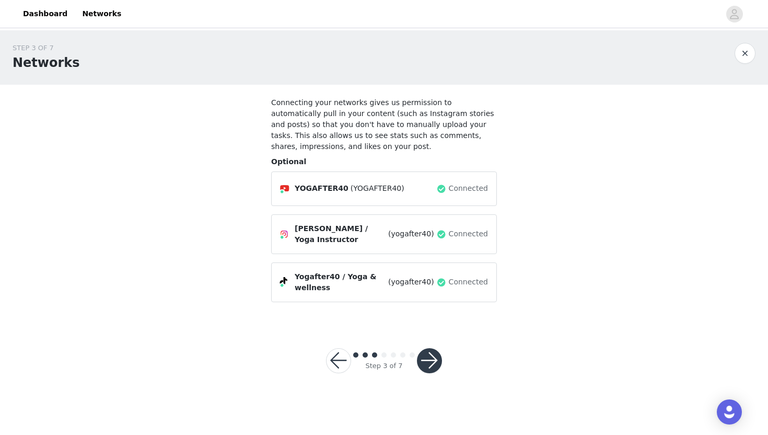
click at [431, 364] on button "button" at bounding box center [429, 360] width 25 height 25
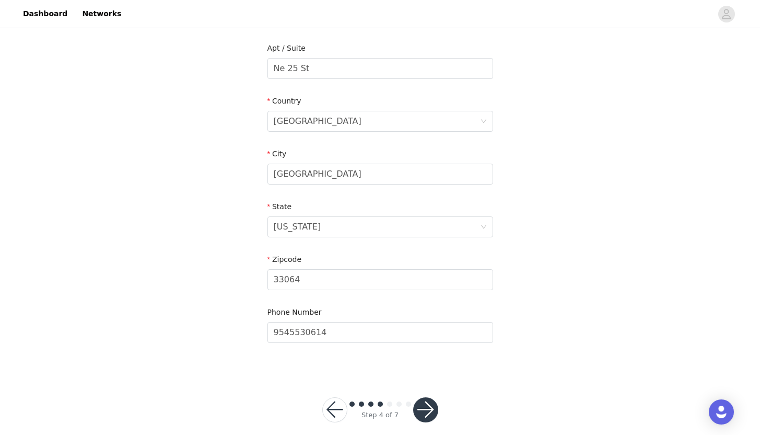
scroll to position [277, 0]
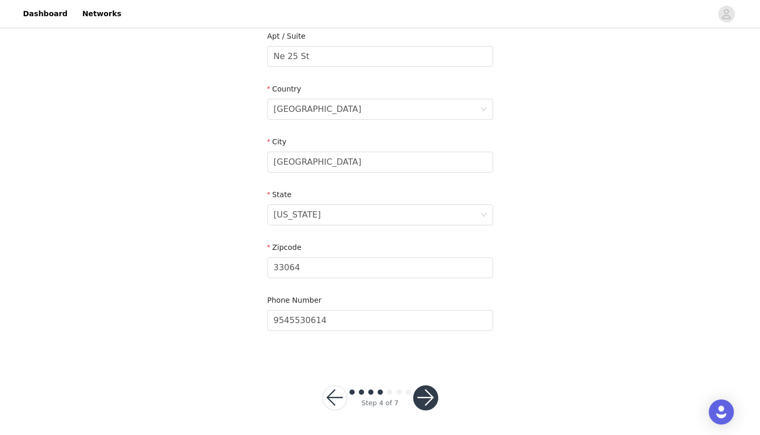
click at [430, 400] on button "button" at bounding box center [425, 397] width 25 height 25
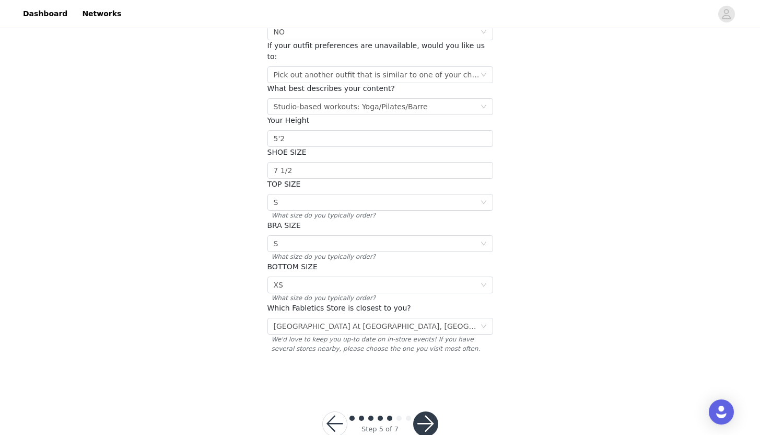
scroll to position [127, 0]
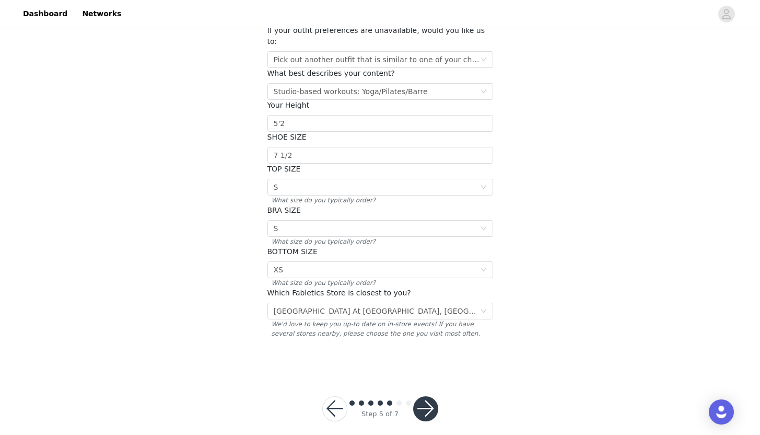
click at [435, 398] on button "button" at bounding box center [425, 408] width 25 height 25
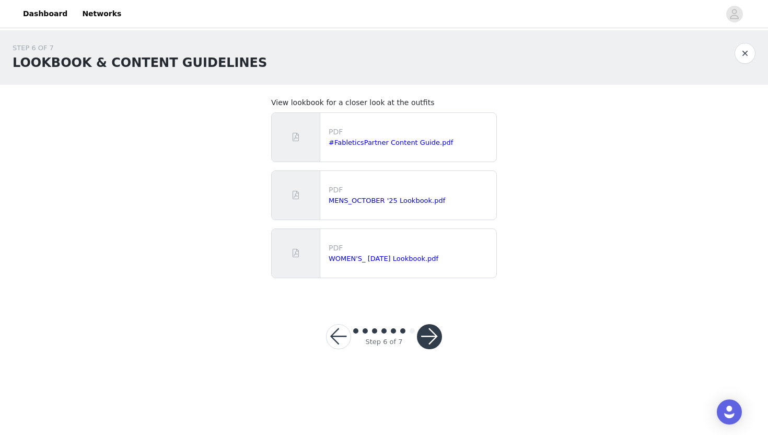
click at [430, 339] on button "button" at bounding box center [429, 336] width 25 height 25
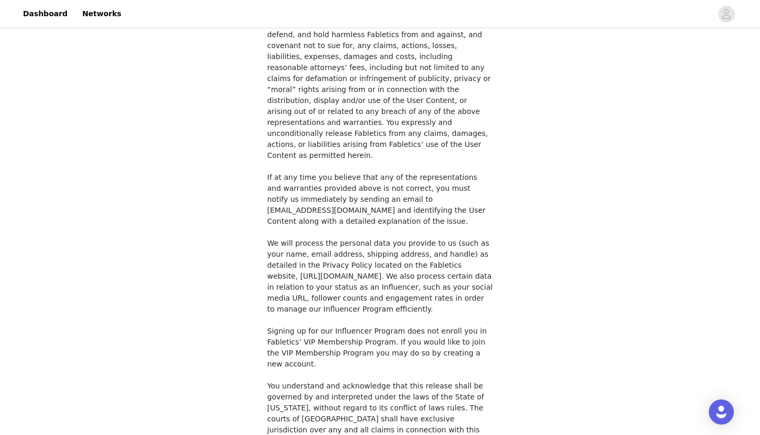
scroll to position [750, 0]
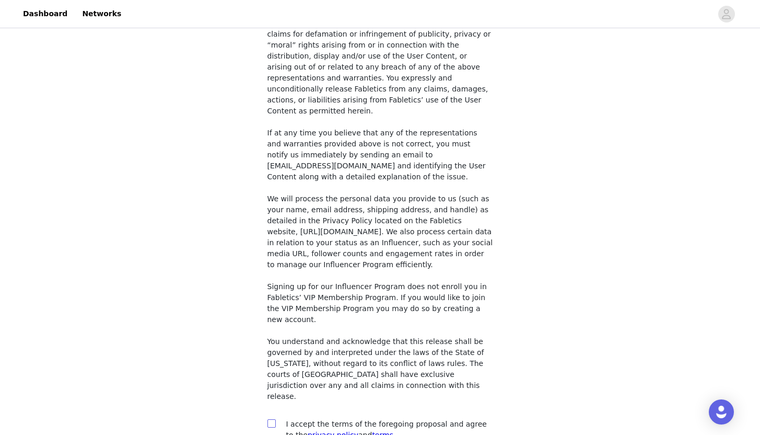
click at [275, 419] on span at bounding box center [271, 423] width 8 height 8
click at [275, 419] on input "checkbox" at bounding box center [270, 422] width 7 height 7
checkbox input "true"
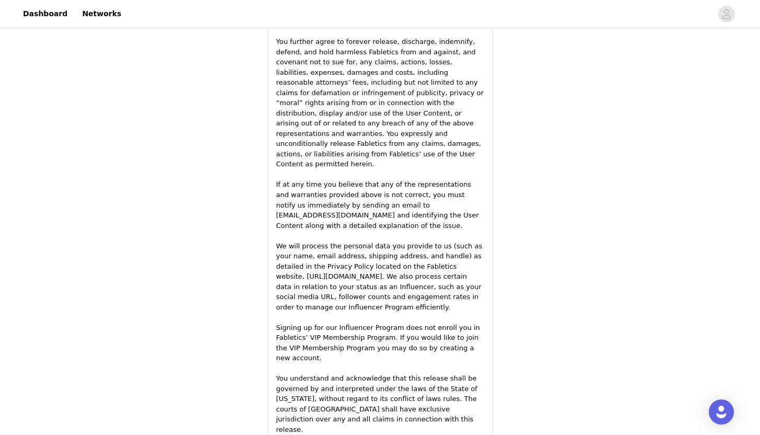
scroll to position [1534, 0]
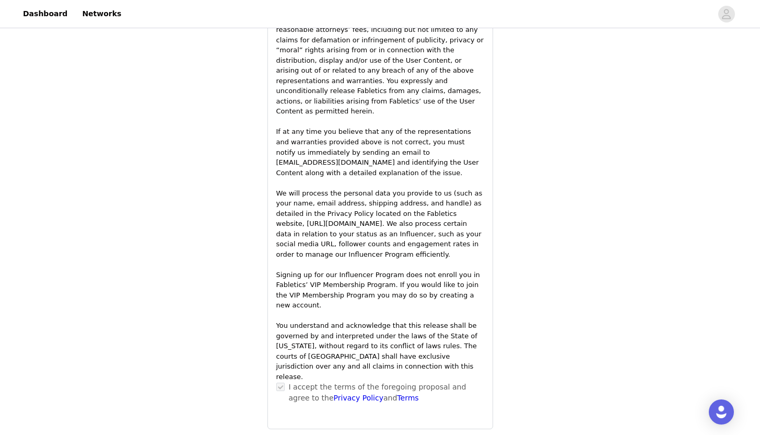
click at [285, 381] on div "I accept the terms of the foregoing proposal and agree to the Privacy Policy an…" at bounding box center [380, 392] width 208 height 22
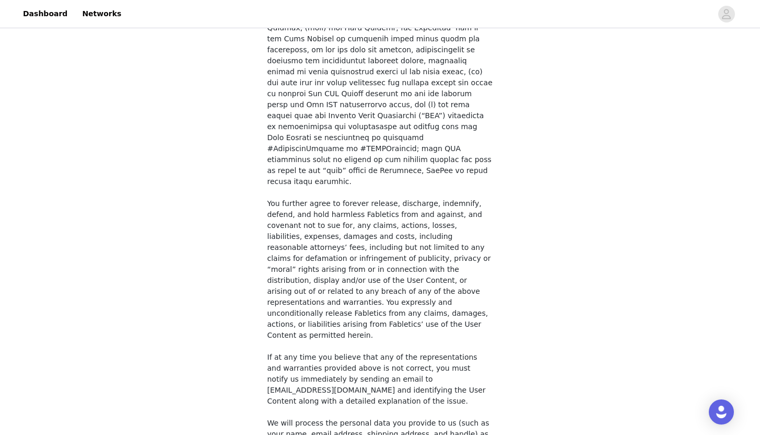
scroll to position [750, 0]
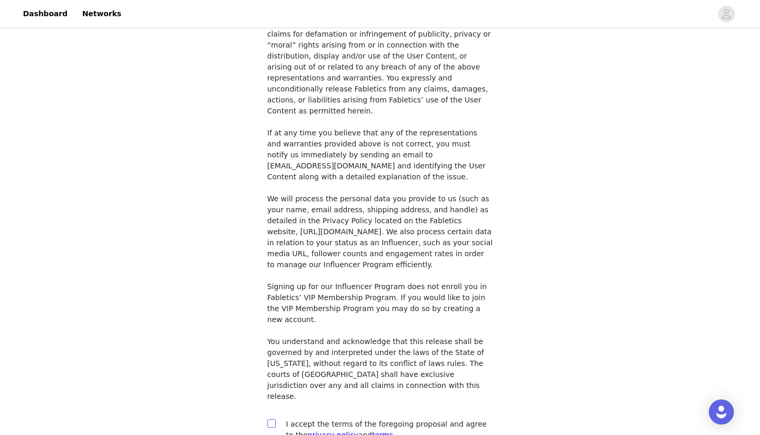
click at [274, 419] on input "checkbox" at bounding box center [270, 422] width 7 height 7
checkbox input "true"
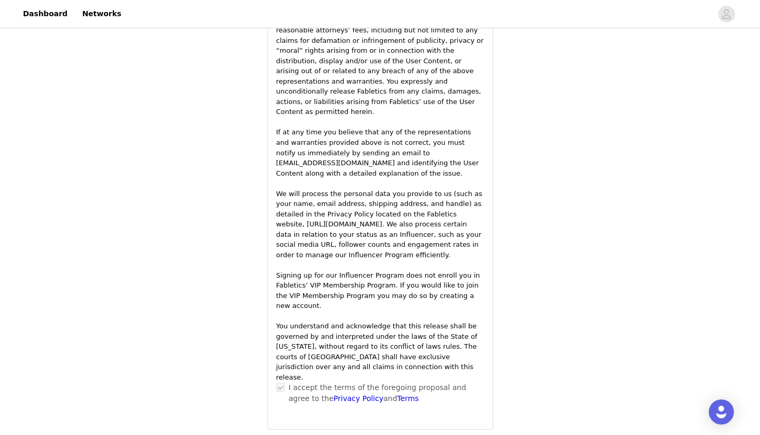
scroll to position [1534, 0]
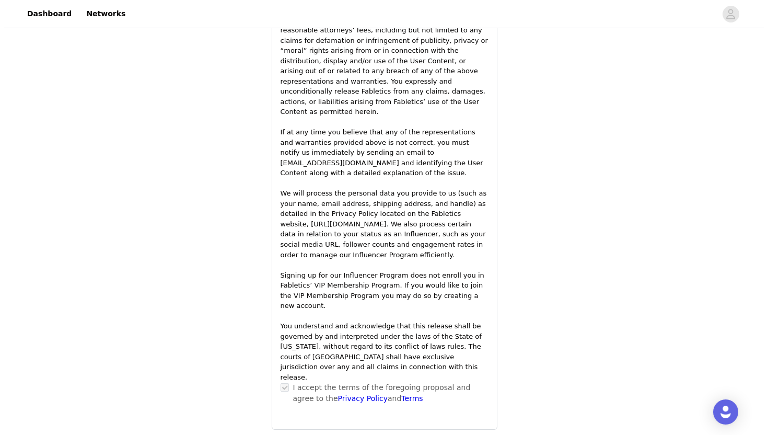
scroll to position [0, 0]
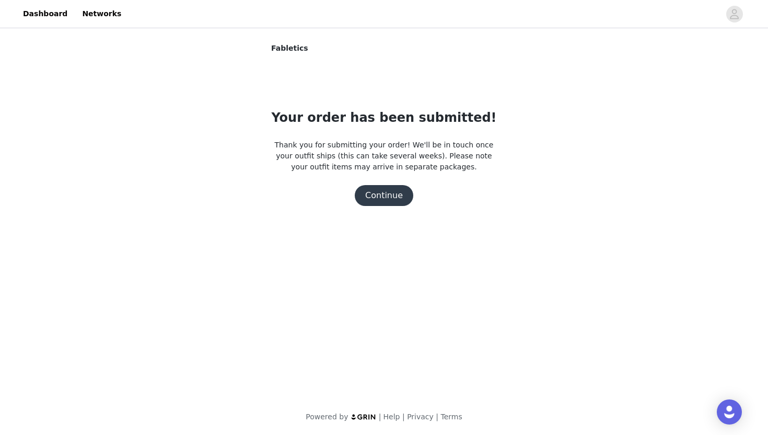
click at [394, 197] on button "Continue" at bounding box center [384, 195] width 59 height 21
